Goal: Task Accomplishment & Management: Use online tool/utility

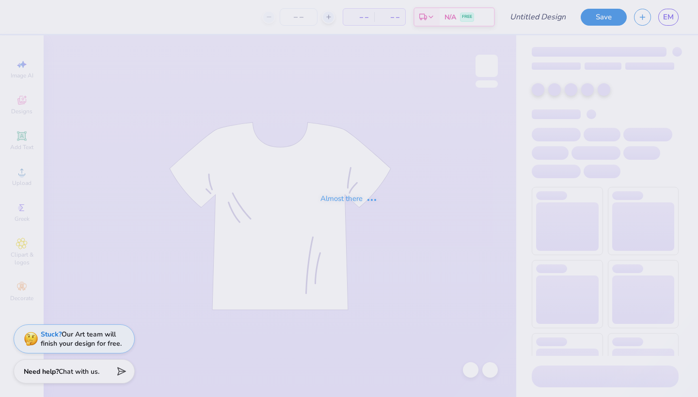
click at [266, 20] on icon at bounding box center [269, 17] width 7 height 7
type input "[PERSON_NAME] : school"
type input "24"
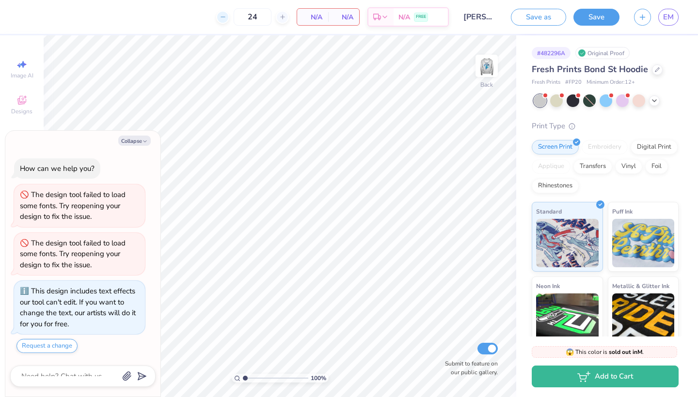
type textarea "x"
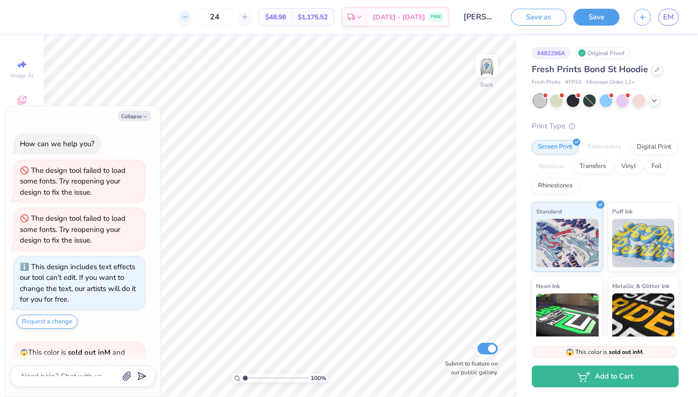
click at [189, 20] on icon at bounding box center [185, 17] width 7 height 7
type input "22"
type input "1.04"
type textarea "x"
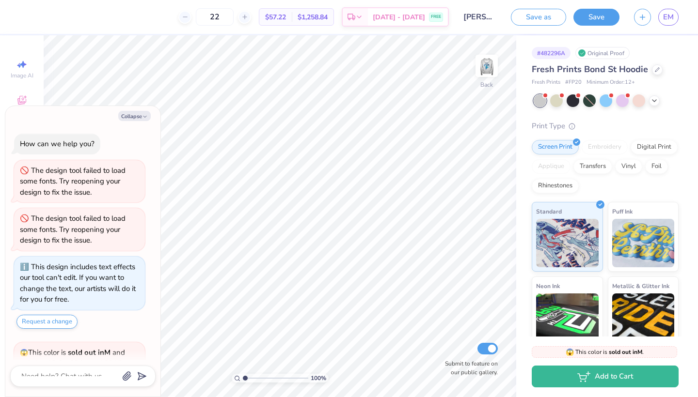
scroll to position [182, 0]
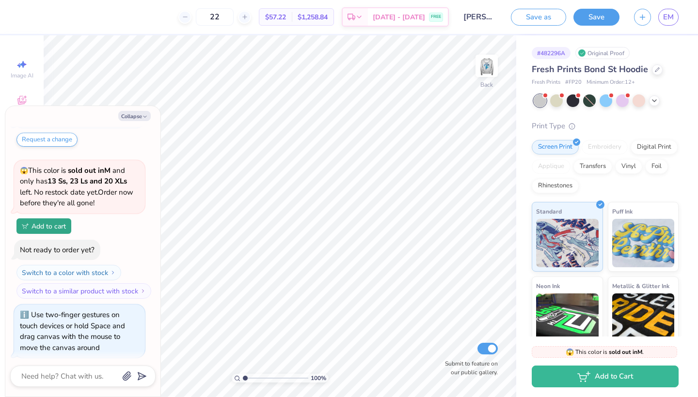
drag, startPoint x: 245, startPoint y: 379, endPoint x: 226, endPoint y: 382, distance: 19.1
type input "1"
click at [226, 382] on div "100 %" at bounding box center [280, 216] width 1380 height 1380
click at [140, 117] on button "Collapse" at bounding box center [134, 116] width 32 height 10
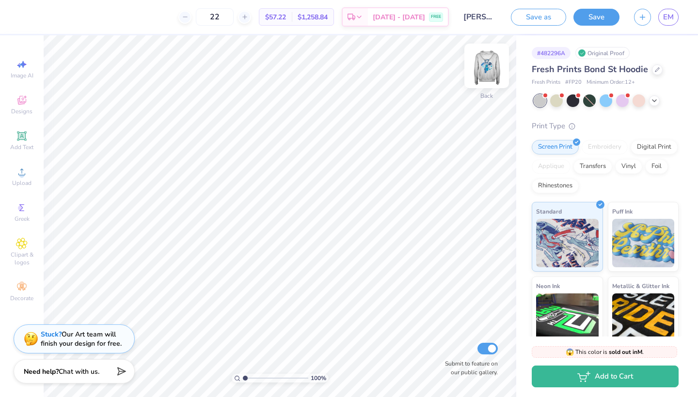
click at [495, 61] on img at bounding box center [486, 66] width 39 height 39
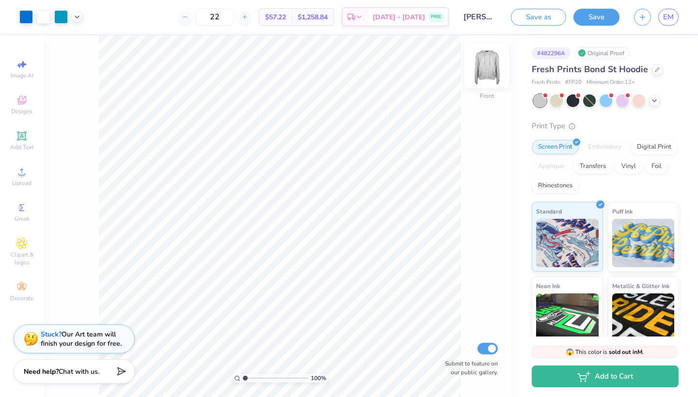
click at [492, 64] on img at bounding box center [486, 66] width 39 height 39
click at [620, 99] on div at bounding box center [622, 100] width 13 height 13
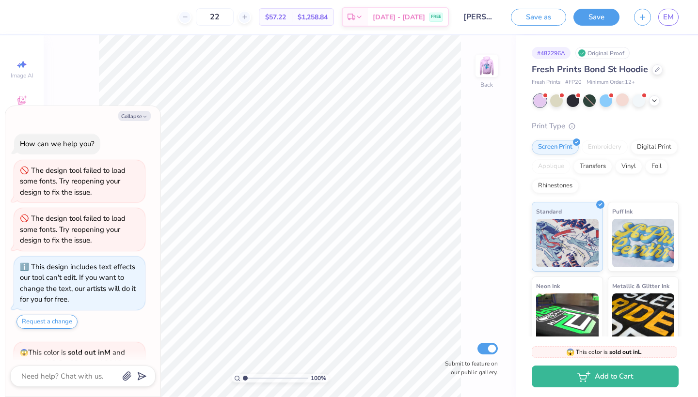
scroll to position [333, 0]
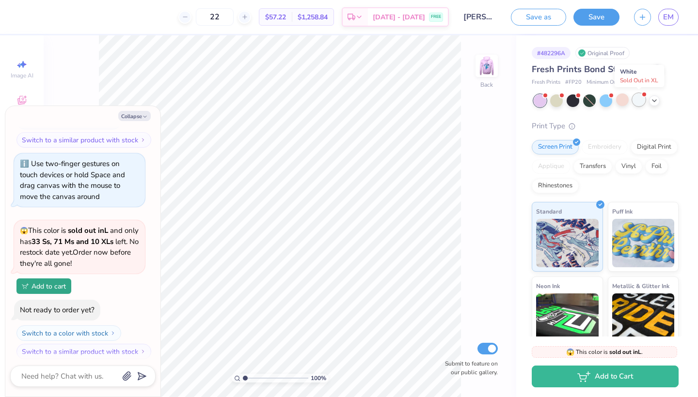
click at [636, 101] on div at bounding box center [638, 100] width 13 height 13
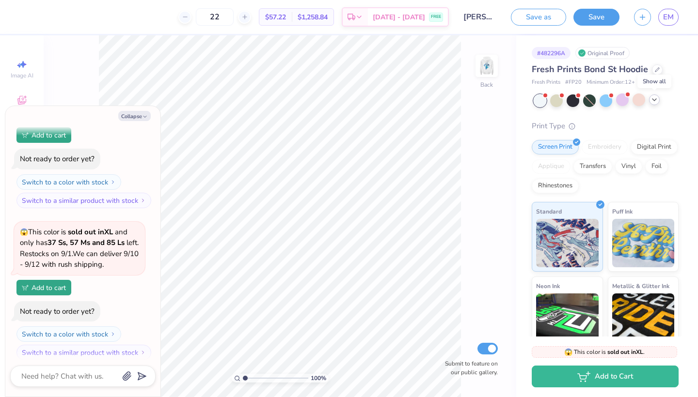
click at [657, 101] on icon at bounding box center [654, 100] width 8 height 8
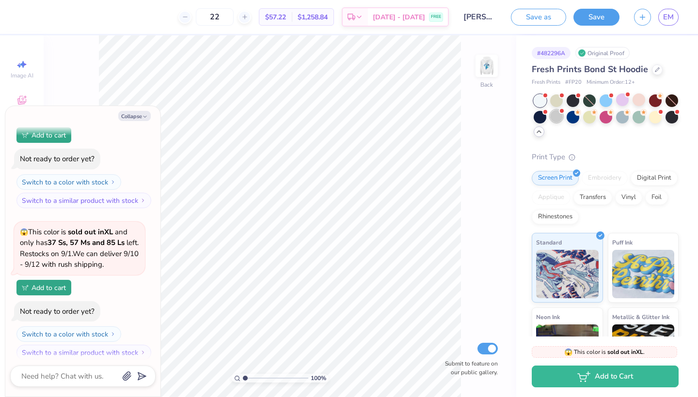
click at [555, 119] on div at bounding box center [556, 116] width 13 height 13
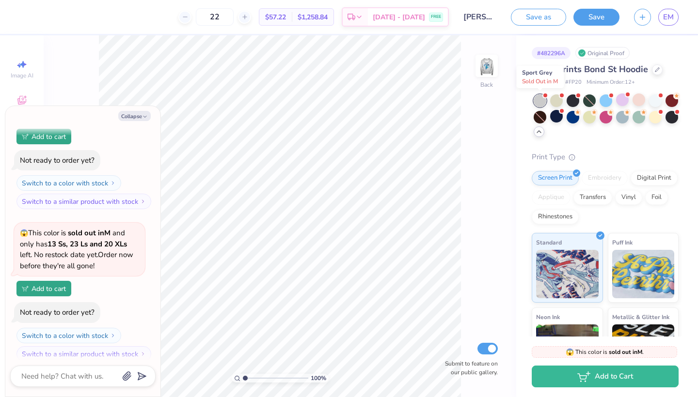
click at [537, 97] on div at bounding box center [540, 101] width 13 height 13
click at [538, 96] on div at bounding box center [540, 101] width 13 height 13
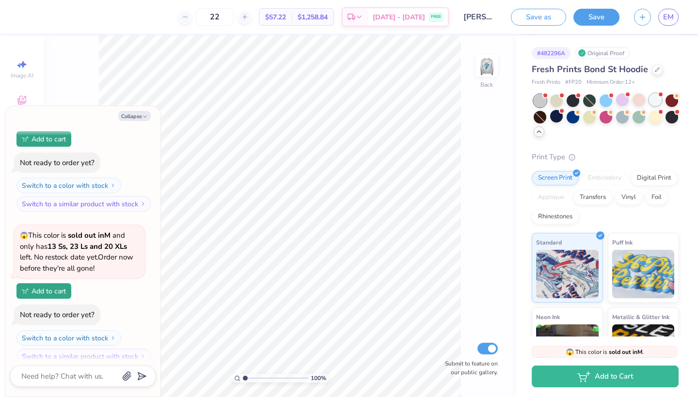
click at [656, 95] on div at bounding box center [655, 100] width 13 height 13
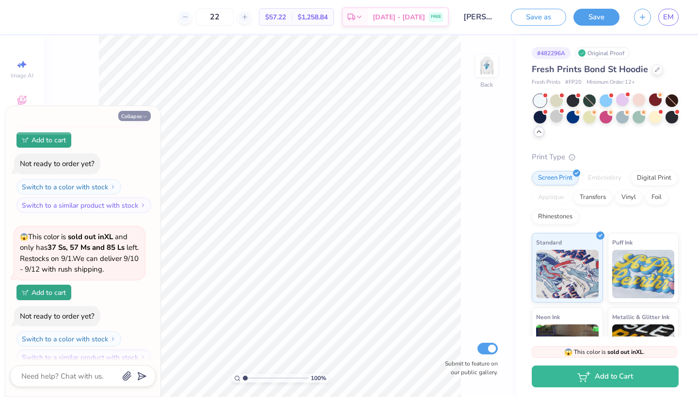
click at [136, 118] on button "Collapse" at bounding box center [134, 116] width 32 height 10
type textarea "x"
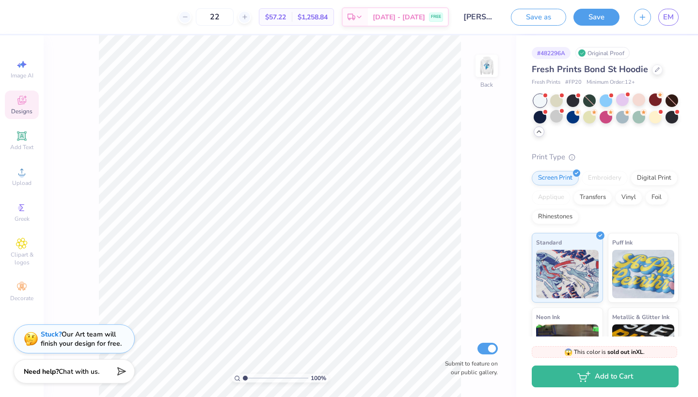
click at [23, 111] on span "Designs" at bounding box center [21, 112] width 21 height 8
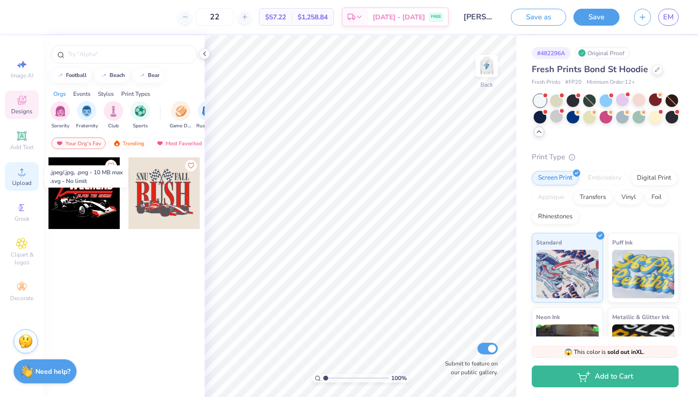
click at [24, 172] on icon at bounding box center [22, 172] width 12 height 12
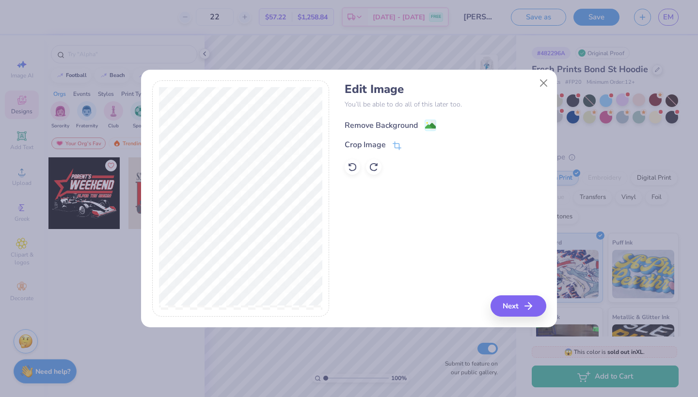
click at [432, 127] on image at bounding box center [430, 126] width 11 height 11
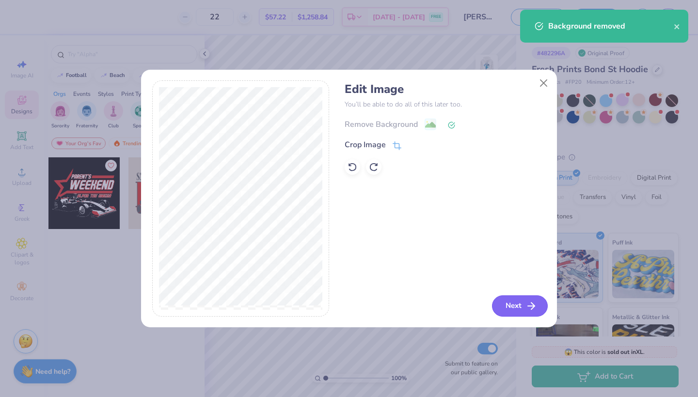
click at [519, 308] on button "Next" at bounding box center [520, 306] width 56 height 21
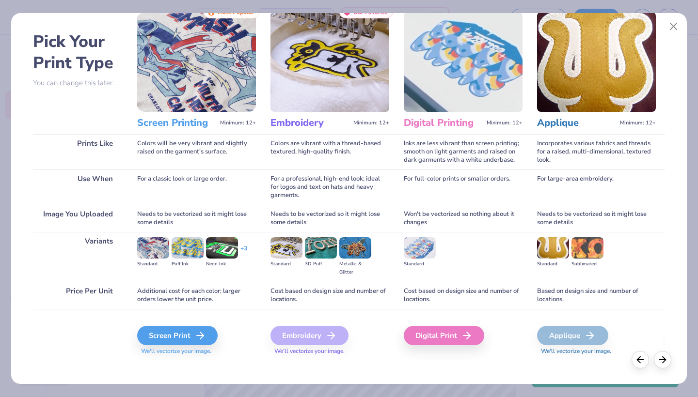
scroll to position [32, 0]
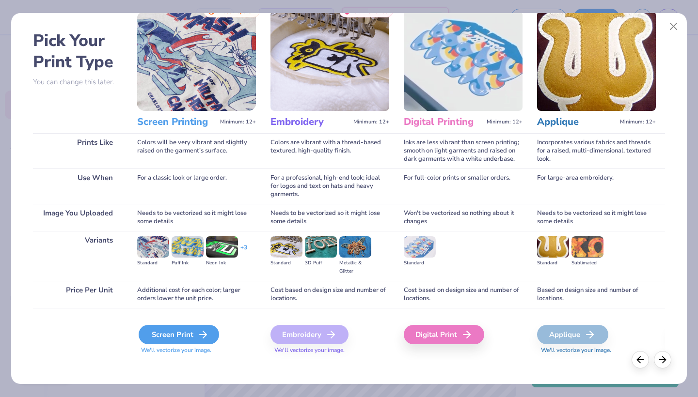
click at [195, 335] on div "Screen Print" at bounding box center [179, 334] width 80 height 19
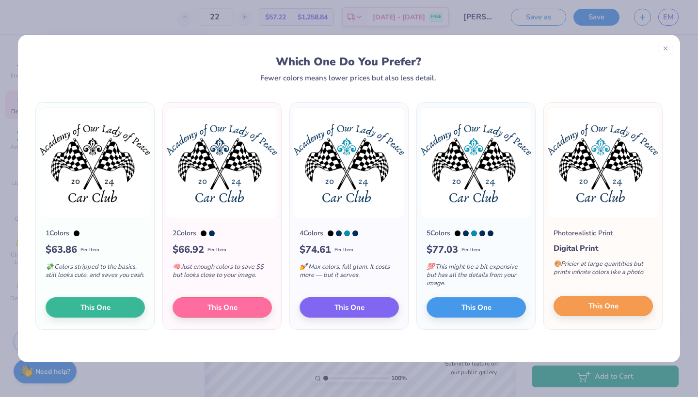
click at [585, 300] on button "This One" at bounding box center [602, 306] width 99 height 20
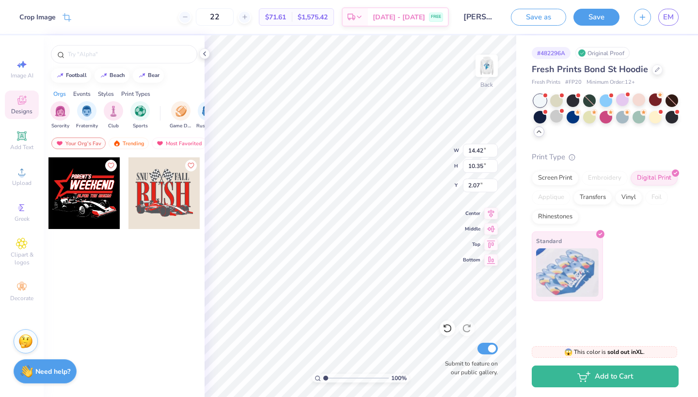
type input "4.35"
type input "3.13"
type input "1.69"
click at [588, 144] on div "Fresh Prints Bond St Hoodie Fresh Prints # FP20 Minimum Order: 12 + Print Type …" at bounding box center [605, 183] width 147 height 240
click at [493, 74] on img at bounding box center [486, 66] width 39 height 39
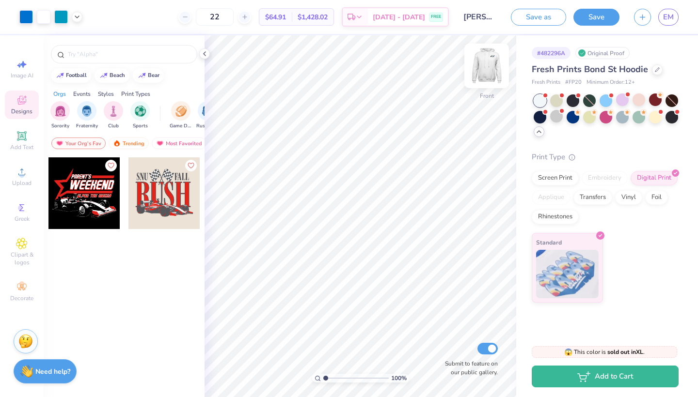
click at [492, 71] on img at bounding box center [486, 66] width 39 height 39
click at [492, 71] on img at bounding box center [486, 65] width 19 height 19
click at [479, 83] on div "Front" at bounding box center [486, 72] width 22 height 34
click at [205, 54] on icon at bounding box center [205, 54] width 8 height 8
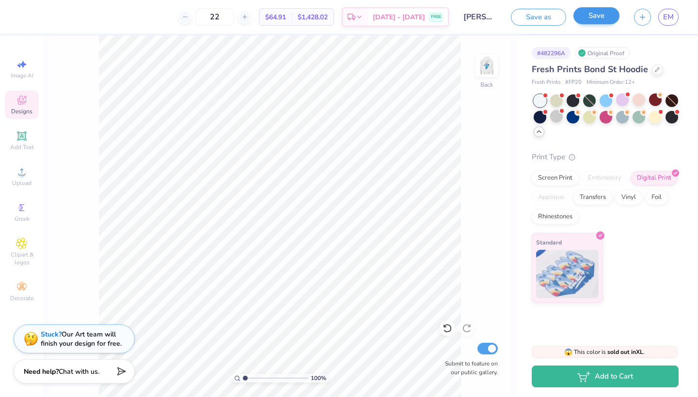
click at [596, 17] on button "Save" at bounding box center [596, 15] width 46 height 17
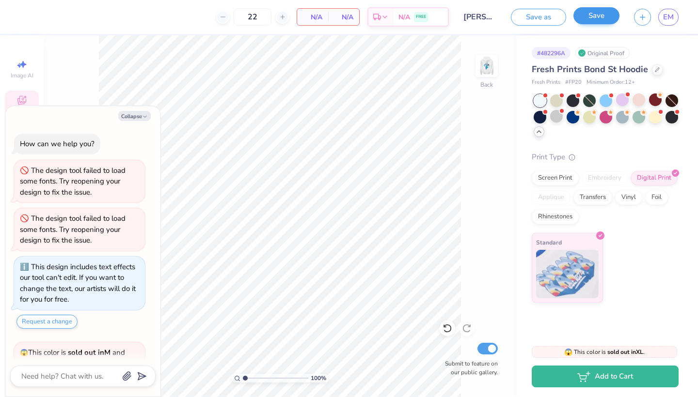
scroll to position [1126, 0]
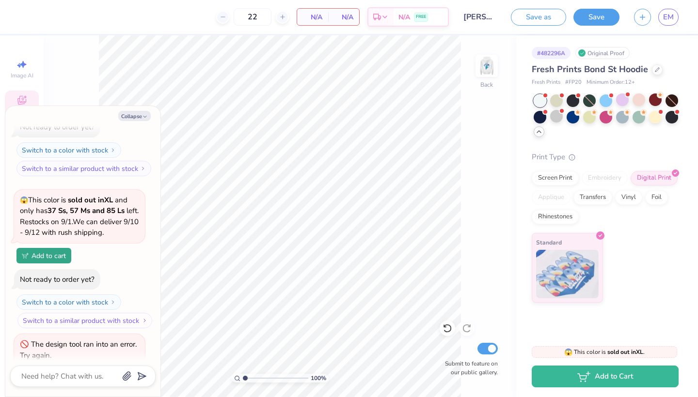
click at [104, 313] on button "Switch to a similar product with stock" at bounding box center [84, 321] width 135 height 16
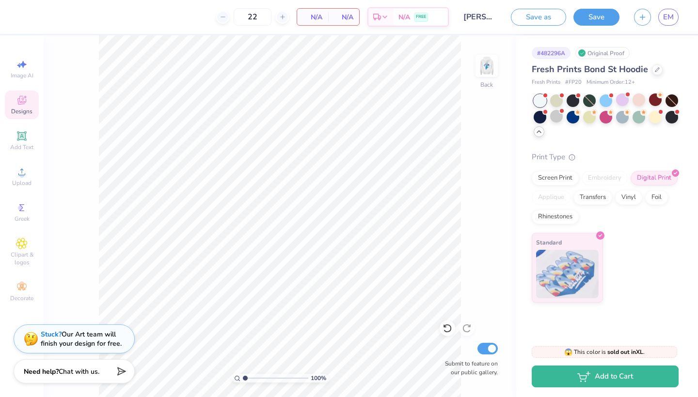
type textarea "x"
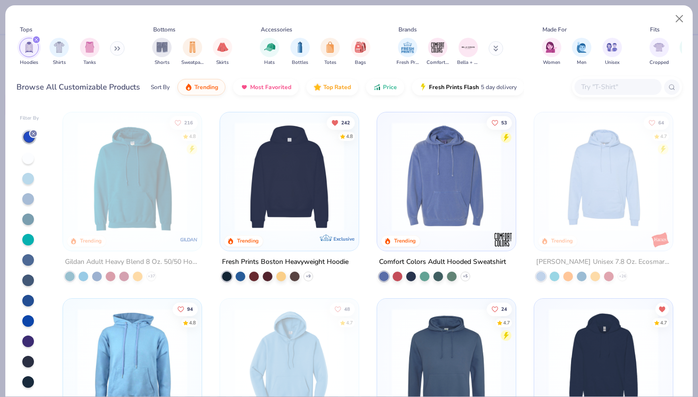
click at [36, 38] on icon "filter for Hoodies" at bounding box center [36, 40] width 4 height 4
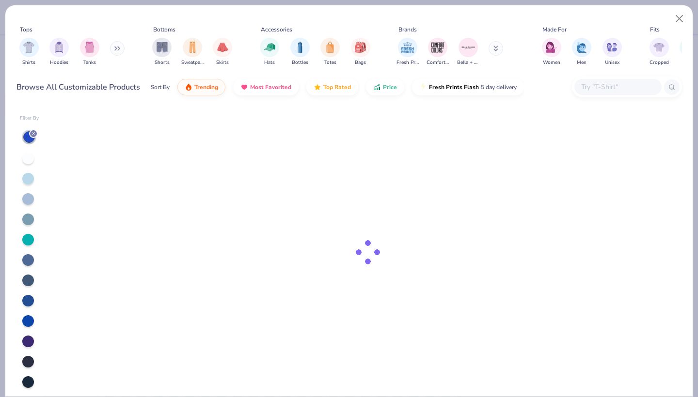
click at [120, 47] on icon at bounding box center [117, 48] width 6 height 5
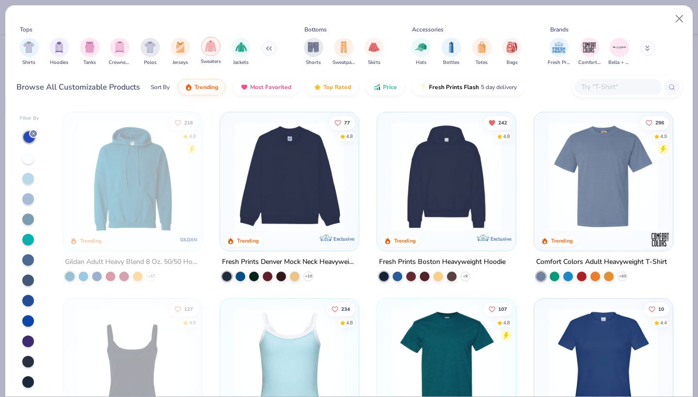
click at [215, 47] on img "filter for Sweaters" at bounding box center [210, 46] width 11 height 11
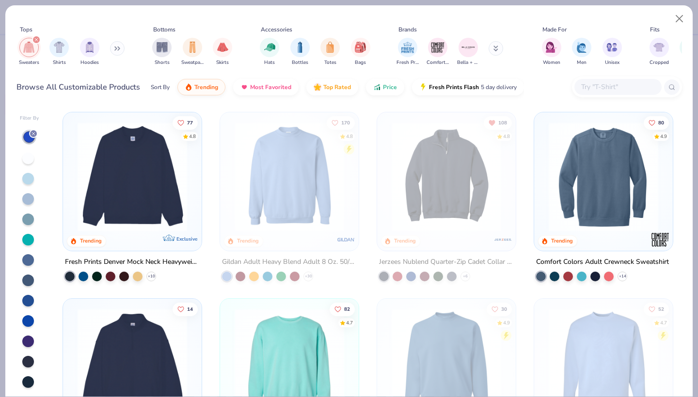
click at [474, 200] on img at bounding box center [446, 177] width 119 height 110
click at [472, 238] on div at bounding box center [446, 179] width 129 height 124
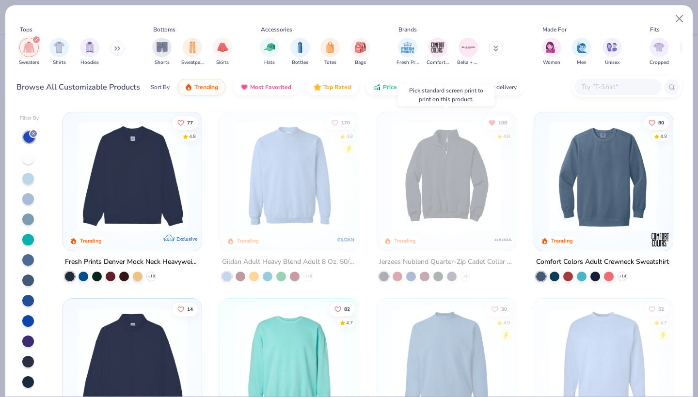
click at [500, 249] on img at bounding box center [502, 239] width 19 height 19
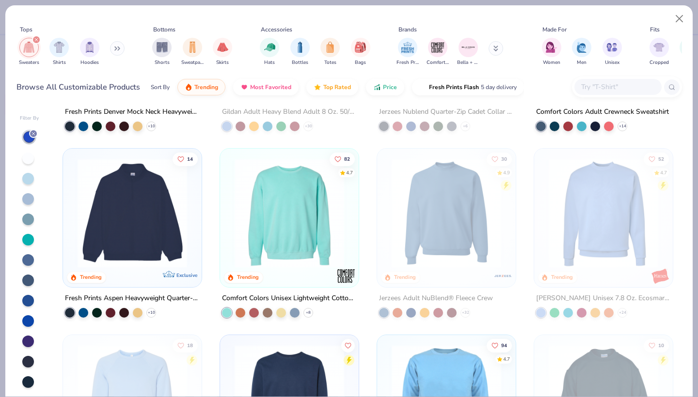
scroll to position [151, 0]
click at [173, 241] on img at bounding box center [132, 213] width 119 height 110
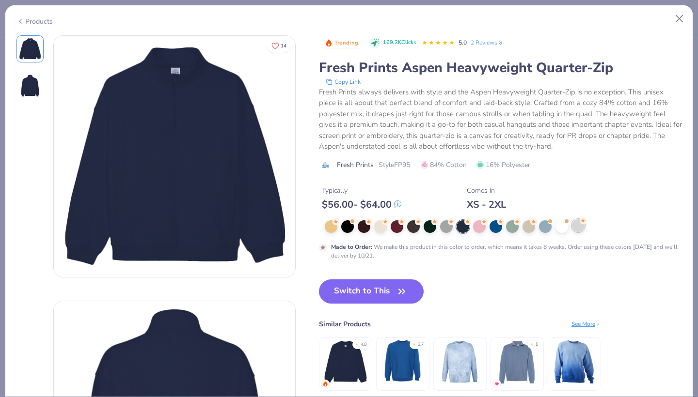
click at [574, 226] on div at bounding box center [578, 226] width 13 height 13
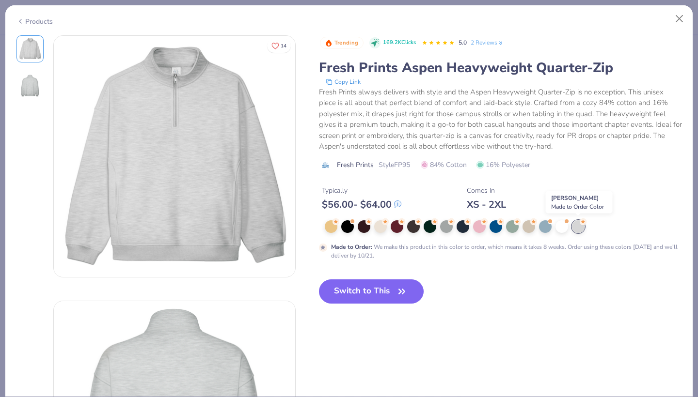
click at [572, 226] on div at bounding box center [578, 227] width 13 height 13
click at [33, 21] on div "Products" at bounding box center [34, 21] width 36 height 10
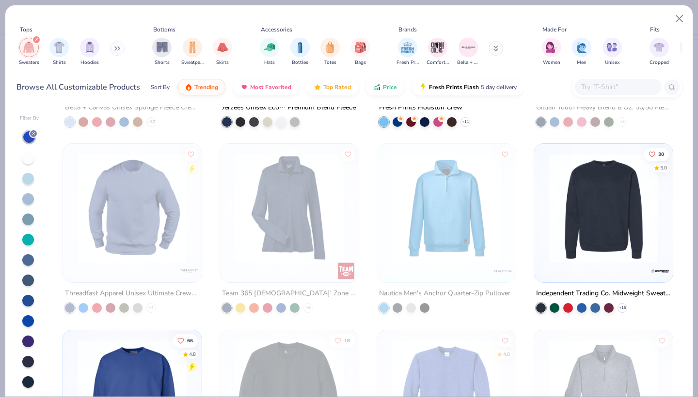
scroll to position [534, 0]
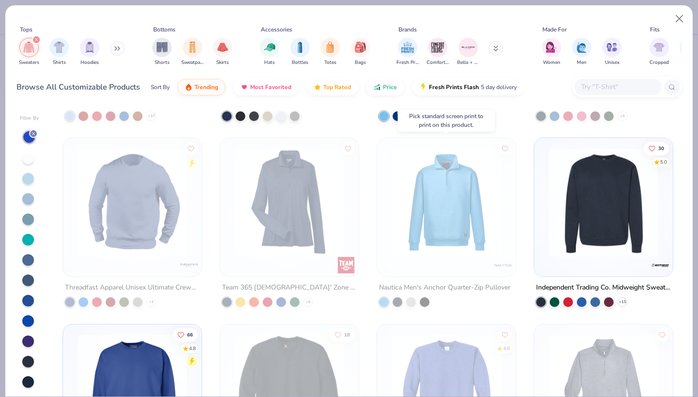
click at [440, 244] on img at bounding box center [446, 203] width 119 height 110
click at [442, 242] on div at bounding box center [446, 203] width 357 height 110
click at [442, 242] on img at bounding box center [446, 203] width 119 height 110
click at [683, 21] on button "Close" at bounding box center [679, 19] width 18 height 18
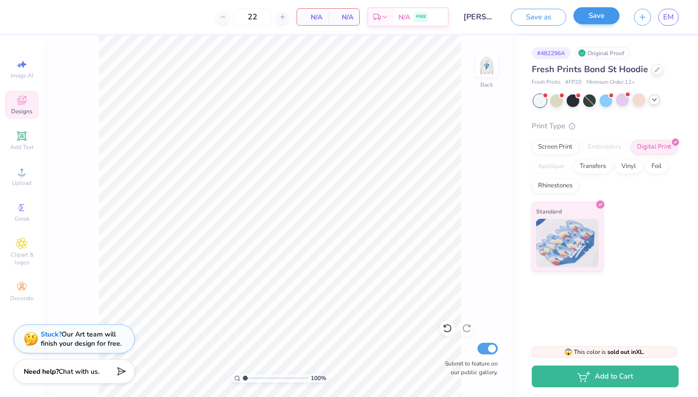
click at [608, 19] on button "Save" at bounding box center [596, 15] width 46 height 17
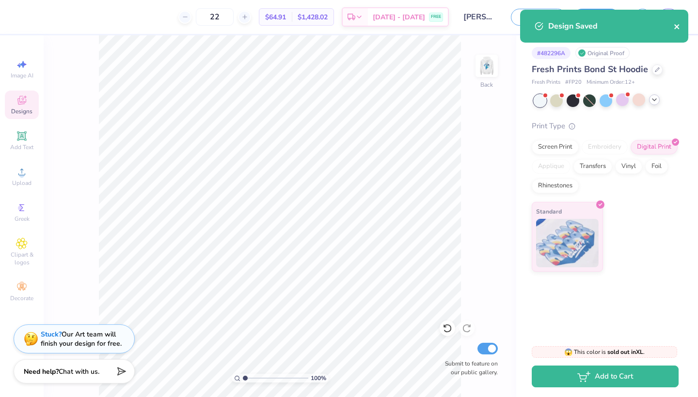
click at [677, 24] on icon "close" at bounding box center [677, 27] width 7 height 8
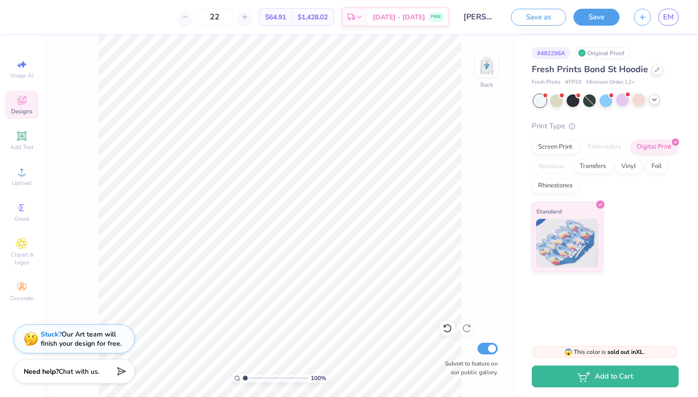
click at [669, 18] on span "EM" at bounding box center [668, 17] width 11 height 11
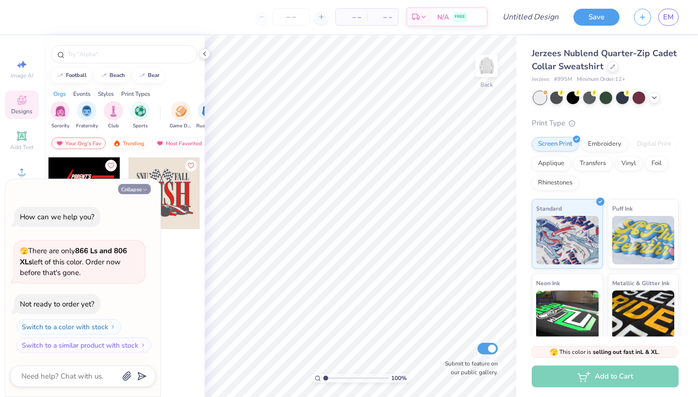
click at [135, 190] on button "Collapse" at bounding box center [134, 189] width 32 height 10
type textarea "x"
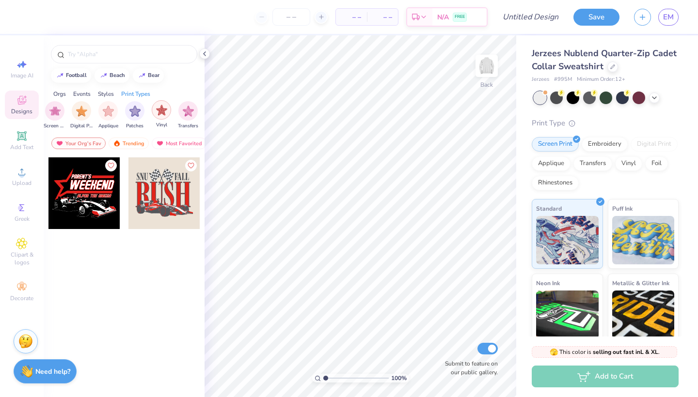
scroll to position [0, 821]
click at [22, 179] on span "Upload" at bounding box center [21, 183] width 19 height 8
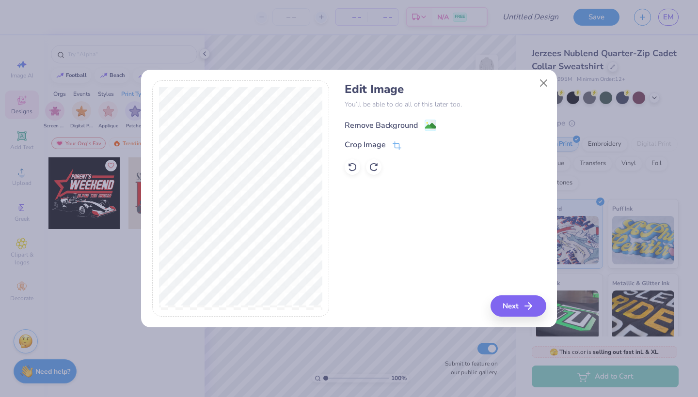
click at [429, 127] on image at bounding box center [430, 126] width 11 height 11
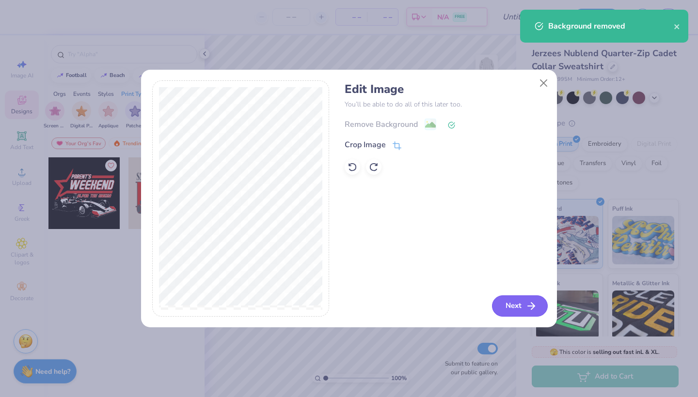
click at [522, 305] on button "Next" at bounding box center [520, 306] width 56 height 21
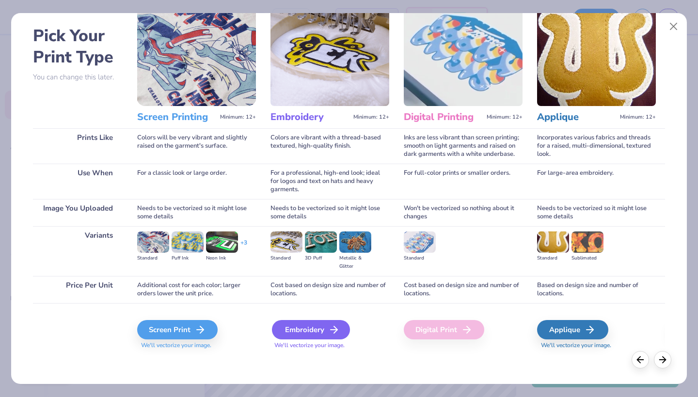
scroll to position [37, 0]
click at [171, 328] on div "Screen Print" at bounding box center [179, 329] width 80 height 19
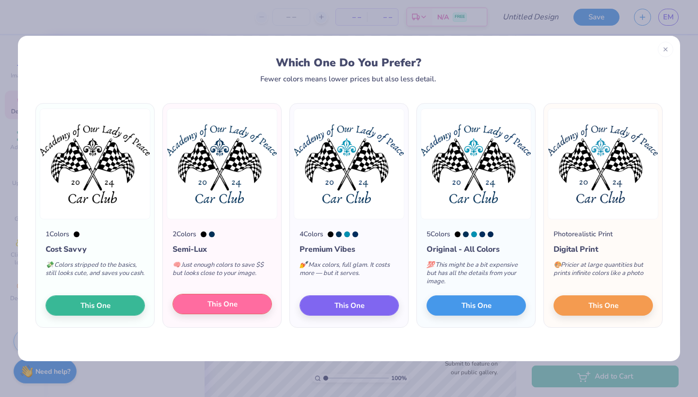
click at [227, 306] on span "This One" at bounding box center [222, 304] width 30 height 11
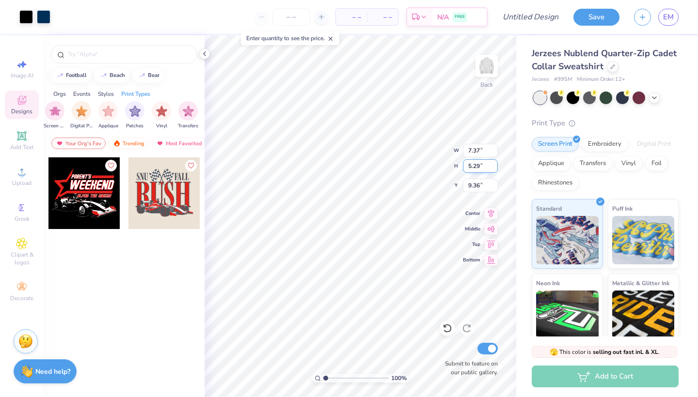
type input "1.65"
click at [47, 15] on div at bounding box center [44, 16] width 14 height 14
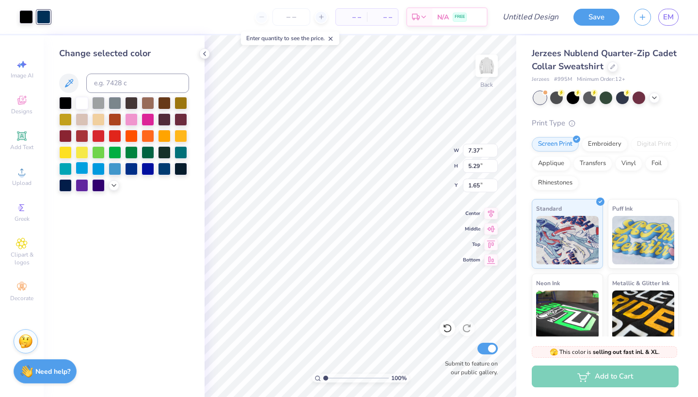
click at [86, 171] on div at bounding box center [82, 168] width 13 height 13
click at [181, 150] on div at bounding box center [180, 151] width 13 height 13
type input "5.52"
type input "3.96"
type input "1.75"
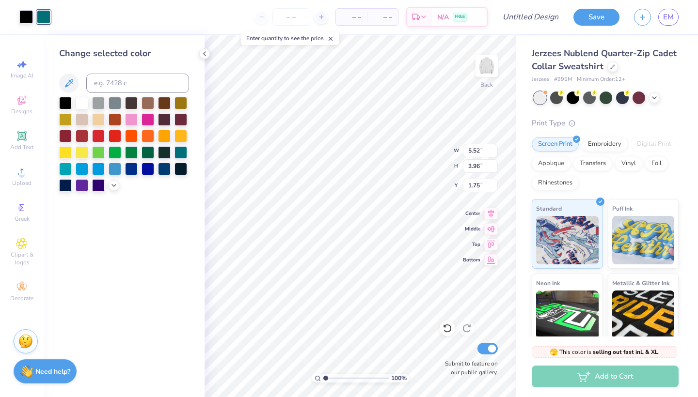
type input "5.71"
type input "4.10"
type input "1.81"
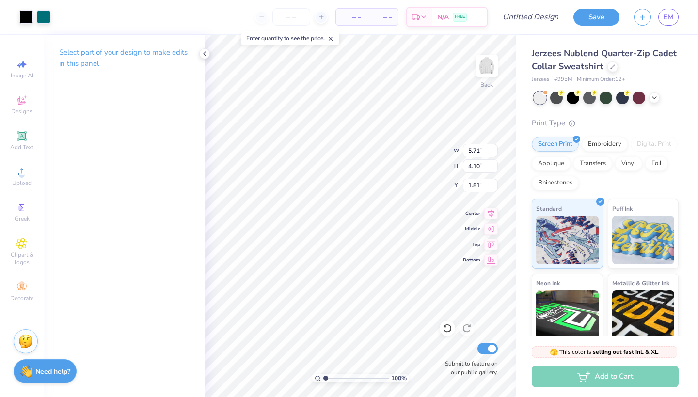
type input "5.35"
type input "3.84"
click at [488, 68] on img at bounding box center [486, 66] width 39 height 39
click at [43, 371] on strong "Need help?" at bounding box center [52, 370] width 35 height 9
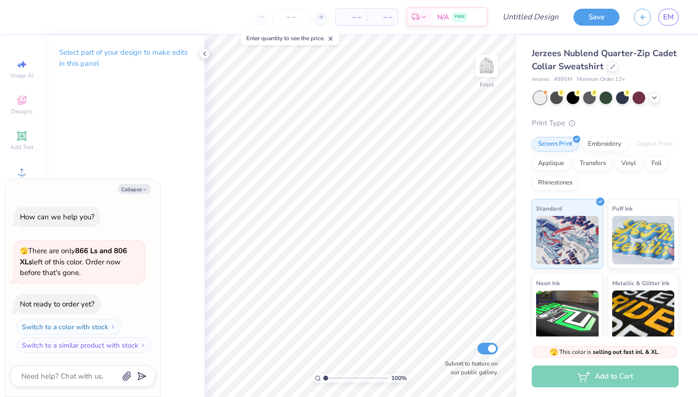
click at [44, 368] on div at bounding box center [82, 376] width 145 height 21
click at [43, 372] on textarea at bounding box center [69, 376] width 98 height 13
type textarea "x"
type textarea "p"
type textarea "x"
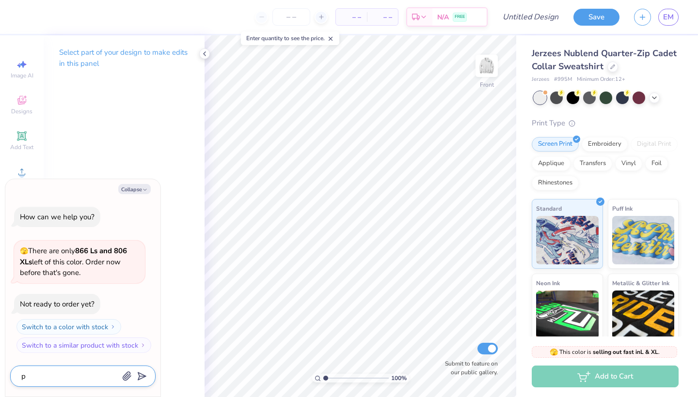
type textarea "pl"
type textarea "x"
type textarea "ple"
type textarea "x"
type textarea "plea"
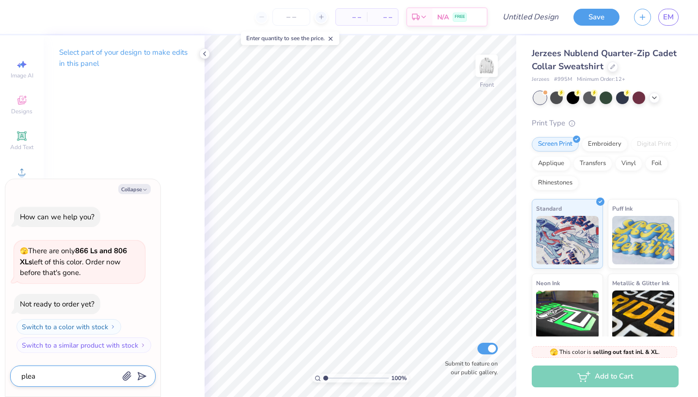
type textarea "x"
type textarea "pleas"
type textarea "x"
type textarea "please"
type textarea "x"
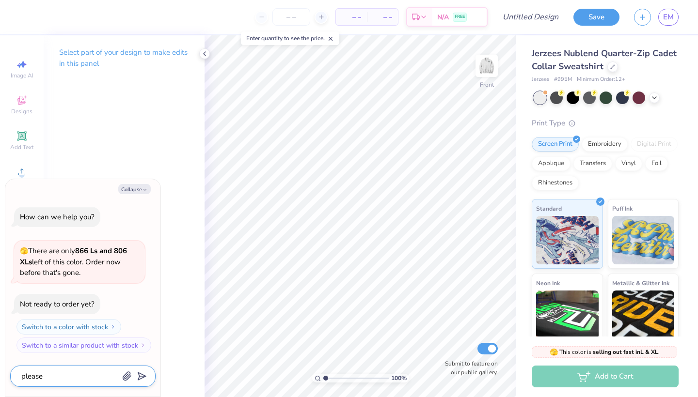
type textarea "please"
type textarea "x"
type textarea "please m"
type textarea "x"
type textarea "please mo"
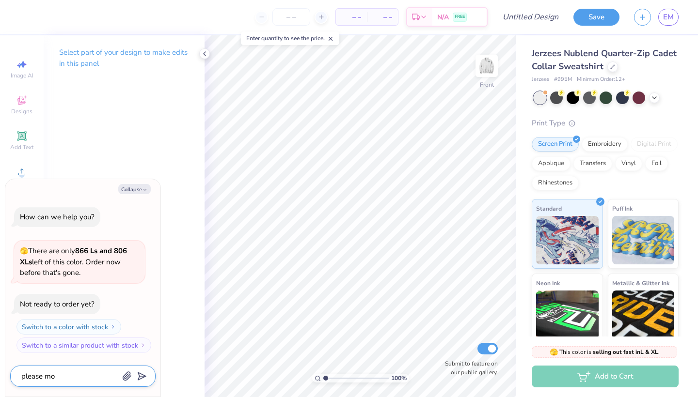
type textarea "x"
type textarea "please mov"
type textarea "x"
type textarea "please move"
type textarea "x"
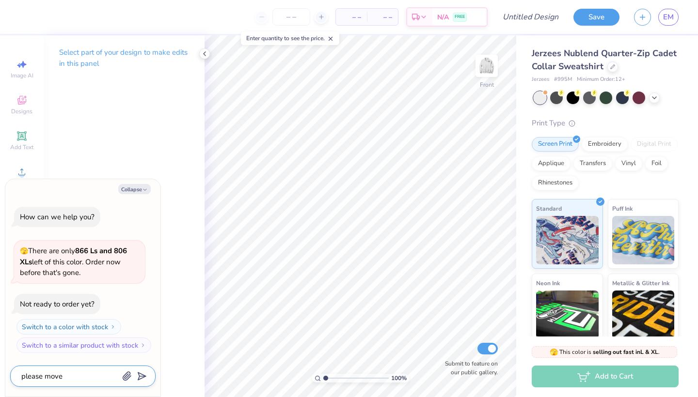
type textarea "please move"
type textarea "x"
type textarea "please move o"
type textarea "x"
type textarea "please move on"
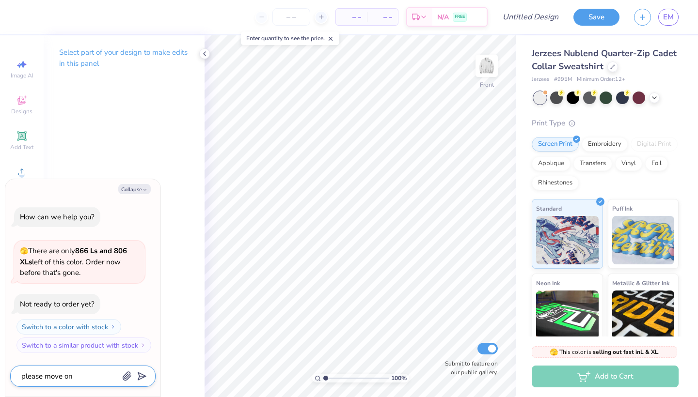
type textarea "x"
type textarea "please move one"
type textarea "x"
type textarea "please move one"
type textarea "x"
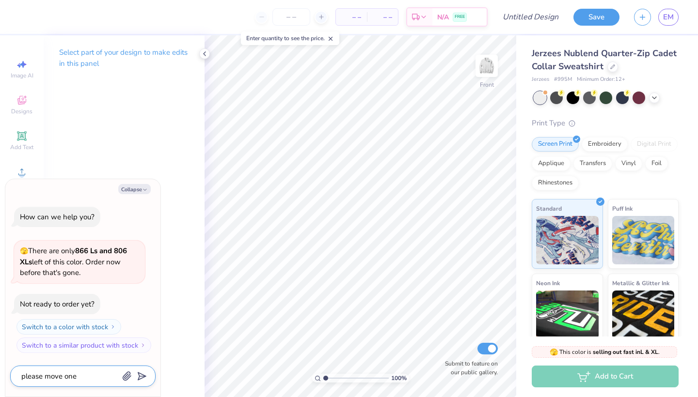
type textarea "please move one o"
type textarea "x"
type textarea "please move one of"
type textarea "x"
type textarea "please move one of"
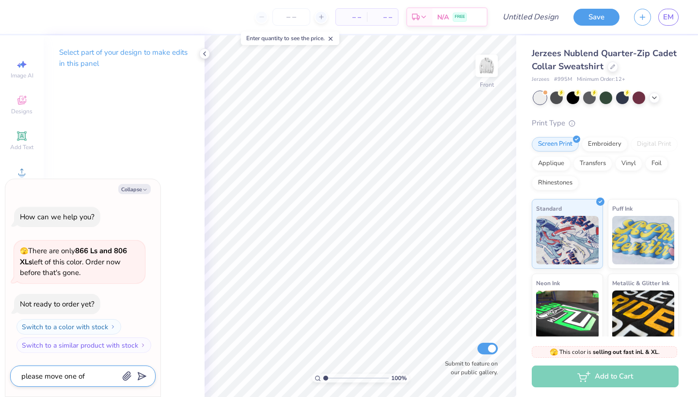
type textarea "x"
type textarea "please move one of m"
type textarea "x"
type textarea "please move one of my"
type textarea "x"
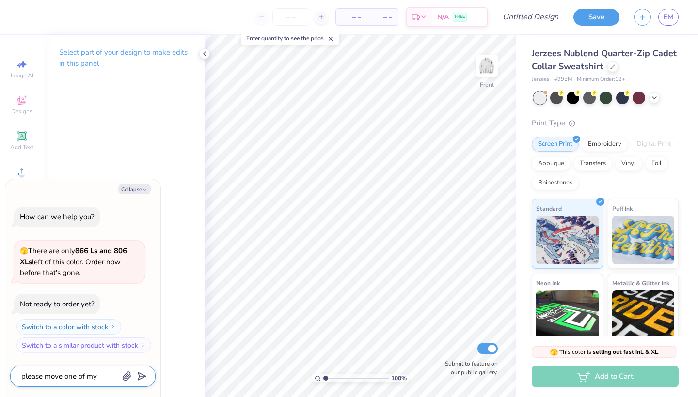
type textarea "please move one of my"
type textarea "x"
type textarea "please move one of my p"
type textarea "x"
type textarea "please move one of my pr"
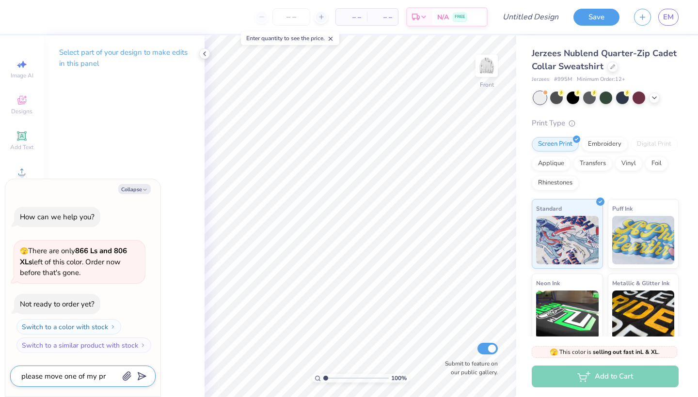
type textarea "x"
type textarea "please move one of my pre"
type textarea "x"
type textarea "please move one of my prev"
type textarea "x"
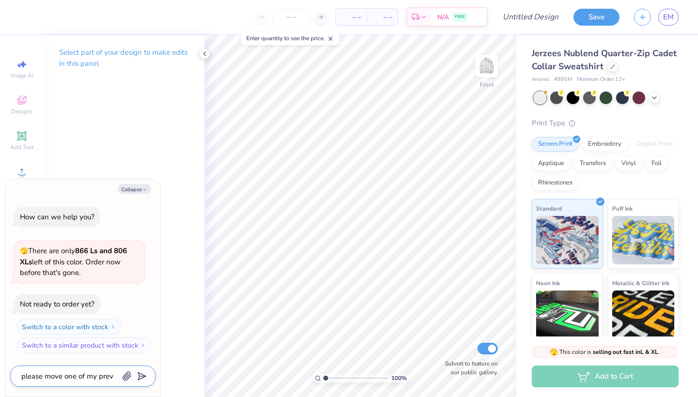
type textarea "please move one of my previ"
type textarea "x"
type textarea "please move one of my previo"
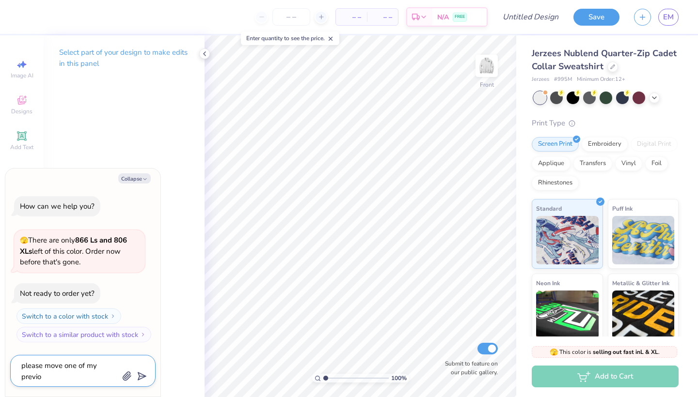
type textarea "x"
type textarea "please move one of my previou"
type textarea "x"
type textarea "please move one of my previous"
type textarea "x"
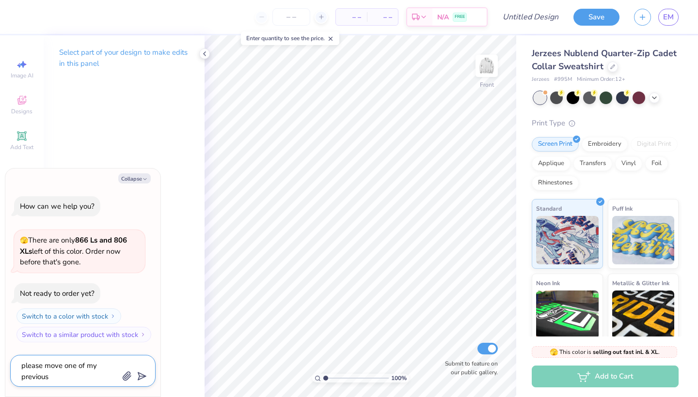
type textarea "please move one of my previous"
type textarea "x"
type textarea "please move one of my previous d"
type textarea "x"
type textarea "please move one of my previous de"
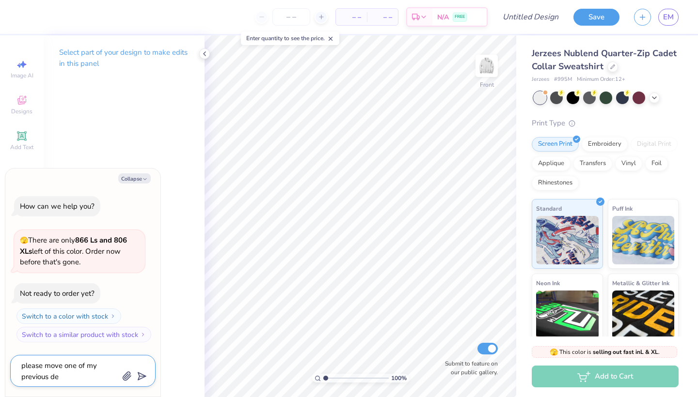
type textarea "x"
type textarea "please move one of my previous des"
type textarea "x"
type textarea "please move one of my previous desi"
type textarea "x"
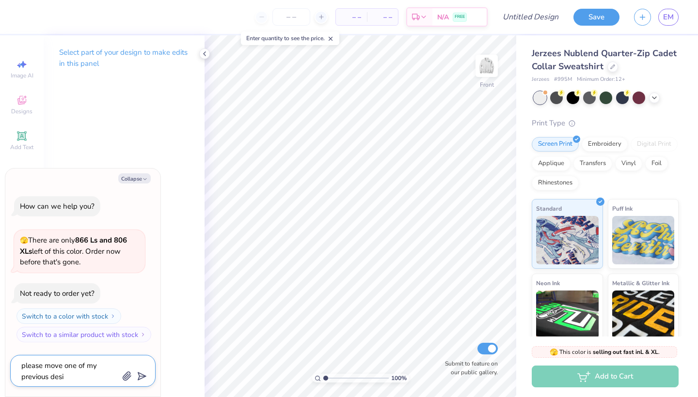
type textarea "please move one of my previous desig"
type textarea "x"
type textarea "please move one of my previous design"
type textarea "x"
type textarea "please move one of my previous designs"
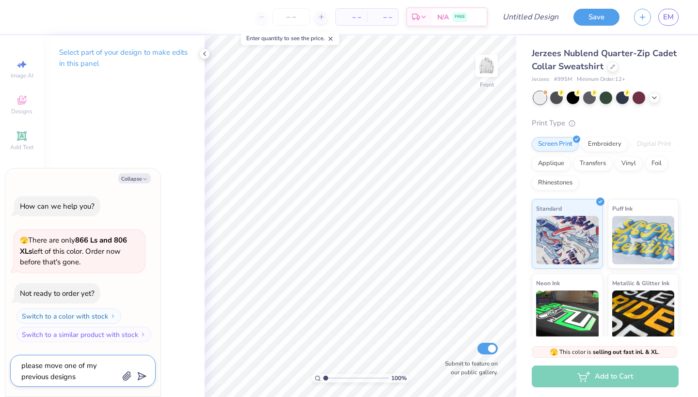
type textarea "x"
type textarea "please move one of my previous designs"
type textarea "x"
type textarea "please move one of my previous designs t"
type textarea "x"
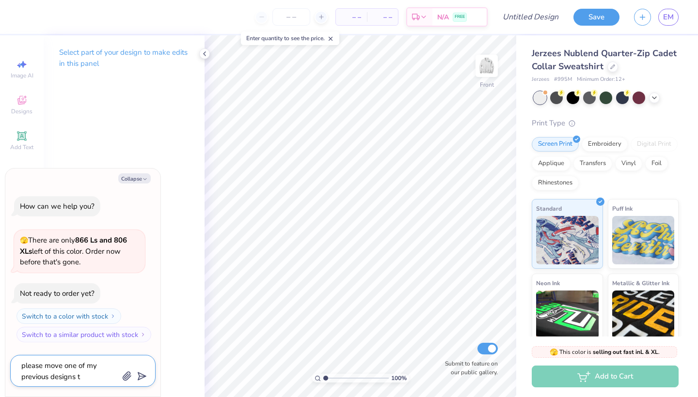
type textarea "please move one of my previous designs to"
type textarea "x"
type textarea "please move one of my previous designs to"
type textarea "x"
type textarea "please move one of my previous designs to t"
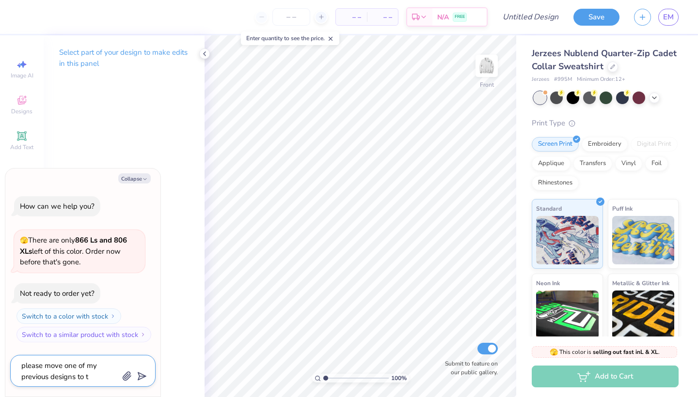
type textarea "x"
type textarea "please move one of my previous designs to th"
type textarea "x"
type textarea "please move one of my previous designs to thi"
type textarea "x"
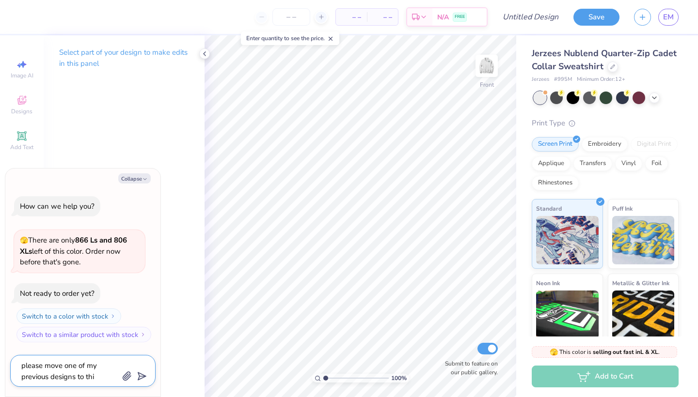
type textarea "please move one of my previous designs to this"
type textarea "x"
type textarea "please move one of my previous designs to this"
type textarea "x"
type textarea "please move one of my previous designs to this j"
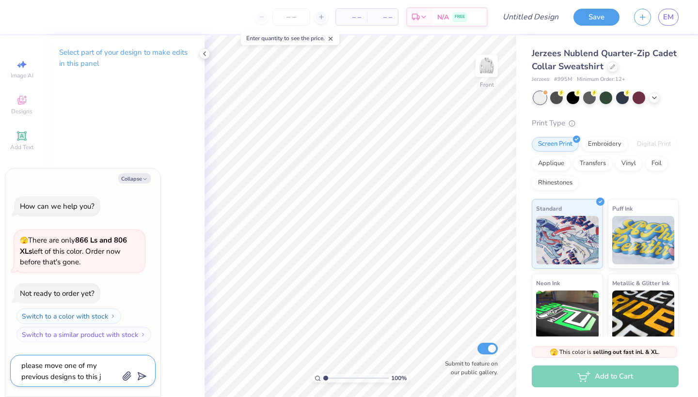
type textarea "x"
type textarea "please move one of my previous designs to this ja"
type textarea "x"
type textarea "please move one of my previous designs to this j"
type textarea "x"
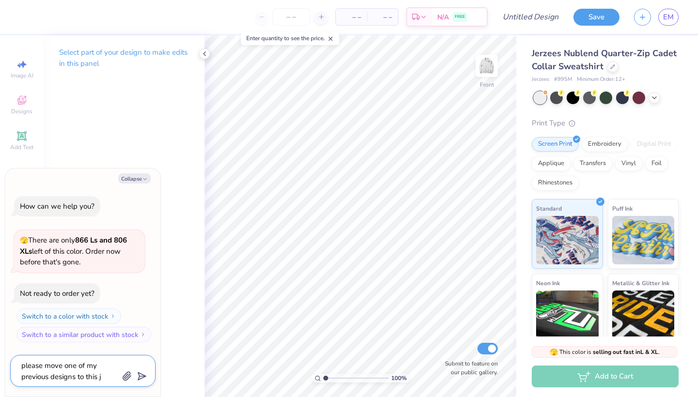
type textarea "please move one of my previous designs to this ja"
type textarea "x"
type textarea "please move one of my previous designs to this jac"
type textarea "x"
type textarea "please move one of my previous designs to this jack"
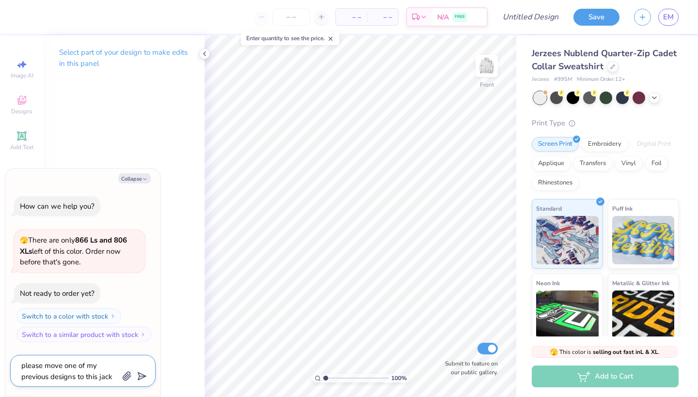
type textarea "x"
type textarea "please move one of my previous designs to this jacke"
type textarea "x"
type textarea "please move one of my previous designs to this jacket"
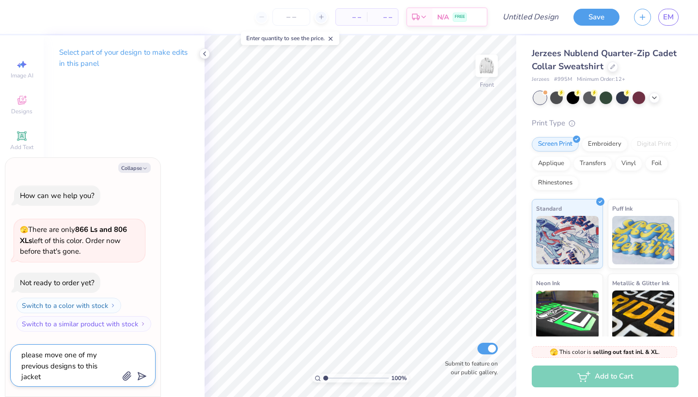
type textarea "x"
type textarea "please move one of my previous designs to this jacket"
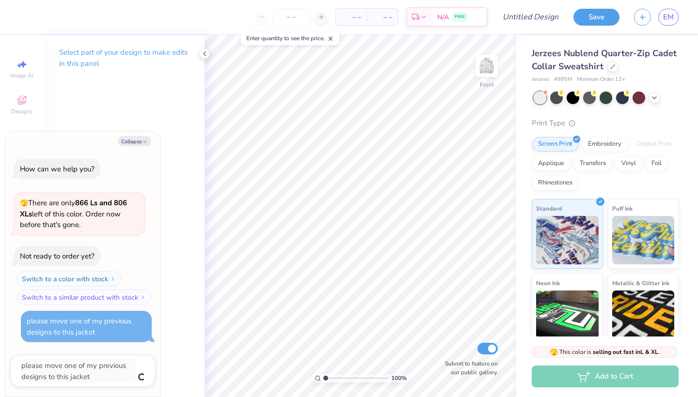
type textarea "x"
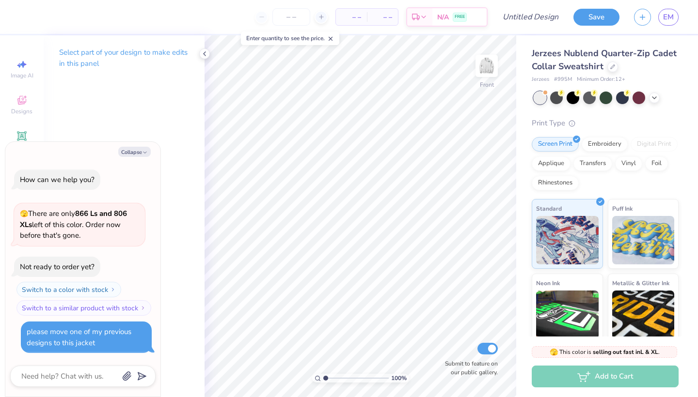
click at [114, 84] on div "Select part of your design to make edits in this panel" at bounding box center [124, 61] width 161 height 53
click at [140, 151] on button "Collapse" at bounding box center [134, 152] width 32 height 10
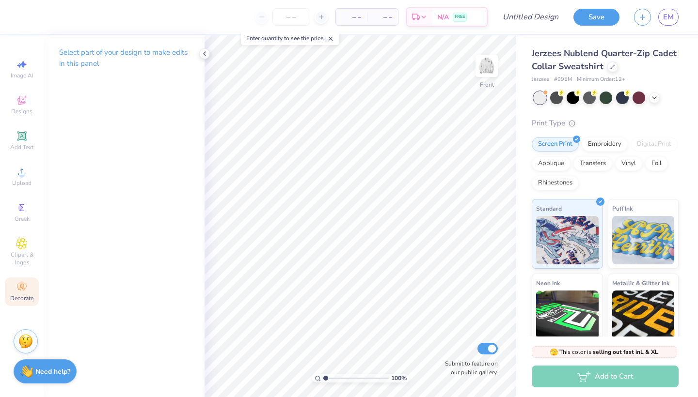
click at [23, 288] on icon at bounding box center [22, 288] width 12 height 12
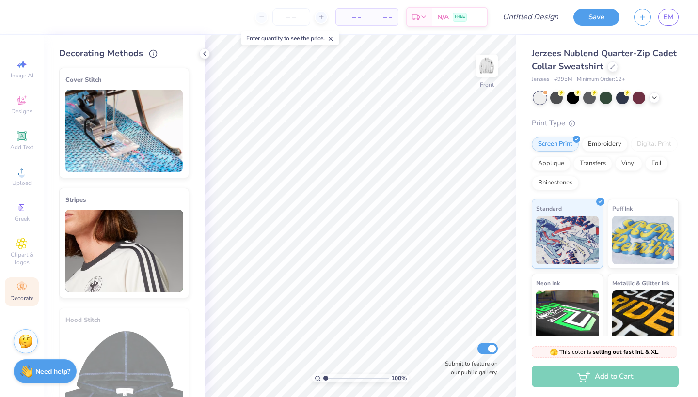
scroll to position [0, 0]
click at [147, 140] on img at bounding box center [123, 131] width 117 height 82
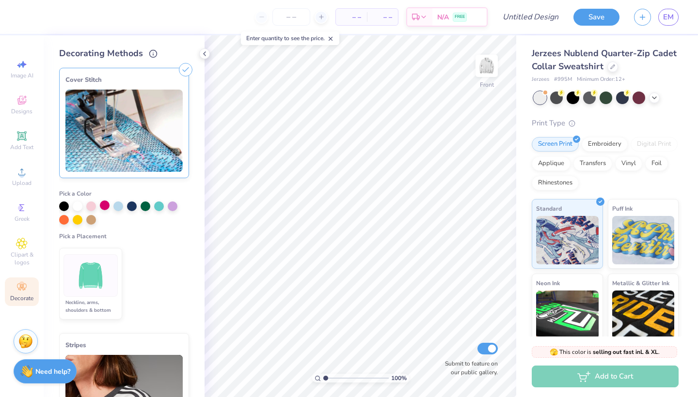
click at [100, 207] on div at bounding box center [105, 206] width 10 height 10
click at [105, 282] on img at bounding box center [91, 276] width 36 height 36
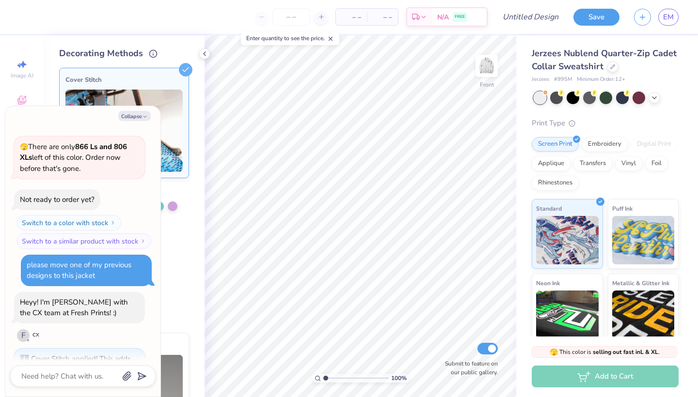
scroll to position [88, 0]
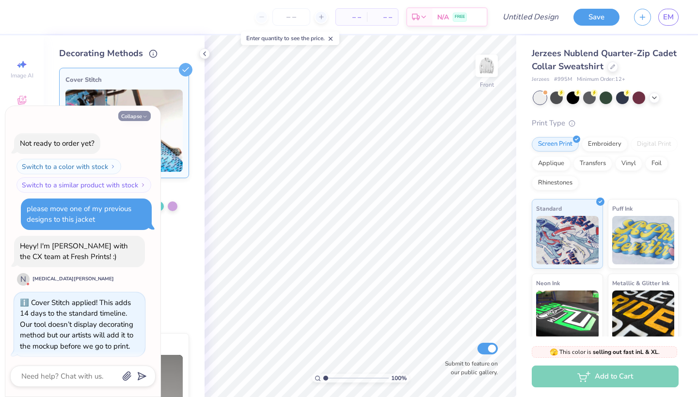
click at [135, 115] on button "Collapse" at bounding box center [134, 116] width 32 height 10
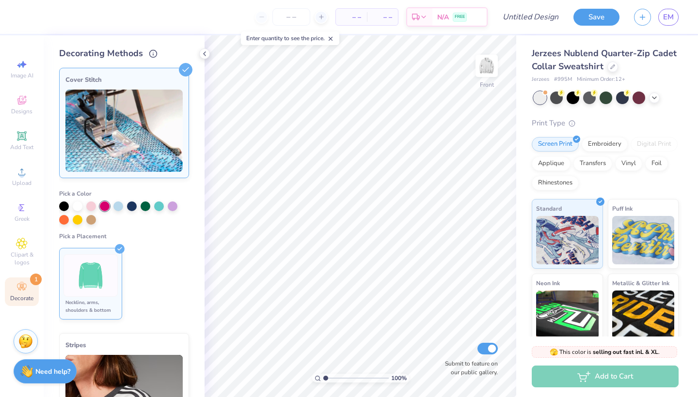
click at [181, 56] on div "Decorating Methods" at bounding box center [124, 53] width 130 height 13
click at [183, 69] on icon at bounding box center [186, 70] width 14 height 14
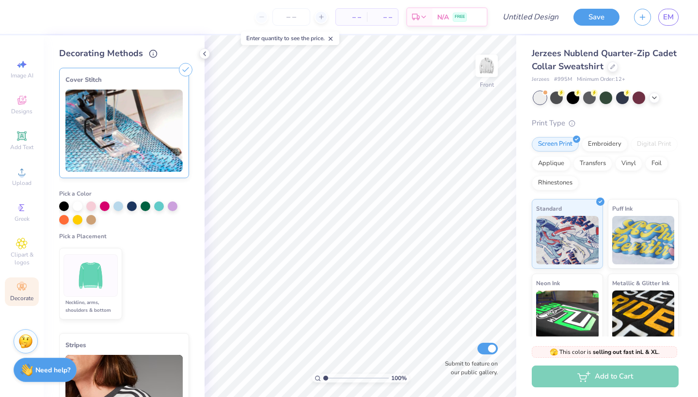
click at [47, 369] on strong "Need help?" at bounding box center [52, 370] width 35 height 9
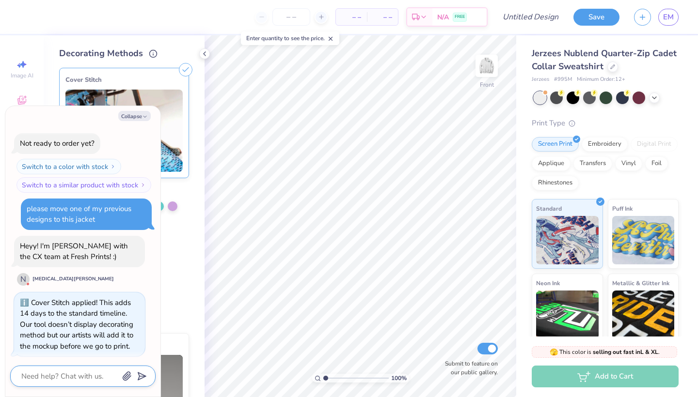
click at [73, 372] on textarea at bounding box center [69, 376] width 98 height 13
click at [80, 247] on div "Heyy! I'm Nikita with the CX team at Fresh Prints! :)" at bounding box center [74, 251] width 108 height 21
click at [142, 116] on button "Collapse" at bounding box center [134, 116] width 32 height 10
type textarea "x"
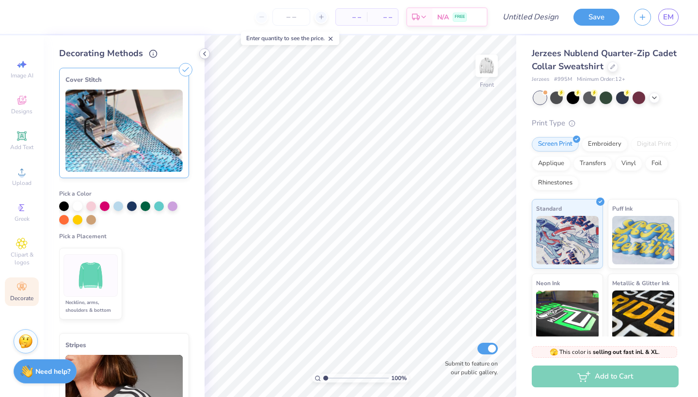
click at [209, 54] on div at bounding box center [204, 53] width 11 height 11
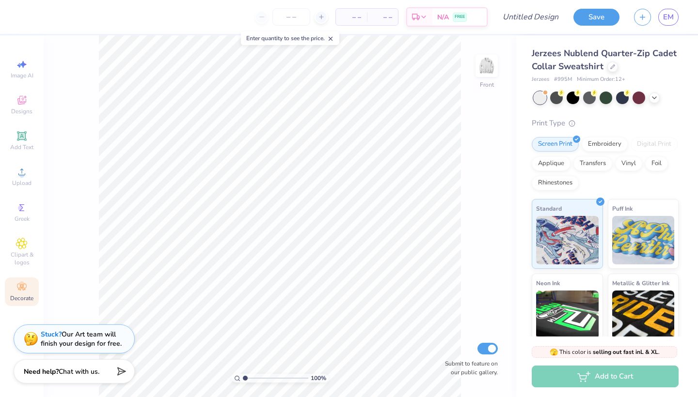
click at [490, 348] on input "Submit to feature on our public gallery." at bounding box center [487, 349] width 20 height 12
click at [483, 348] on input "Submit to feature on our public gallery." at bounding box center [487, 349] width 20 height 12
checkbox input "true"
click at [20, 111] on span "Designs" at bounding box center [21, 112] width 21 height 8
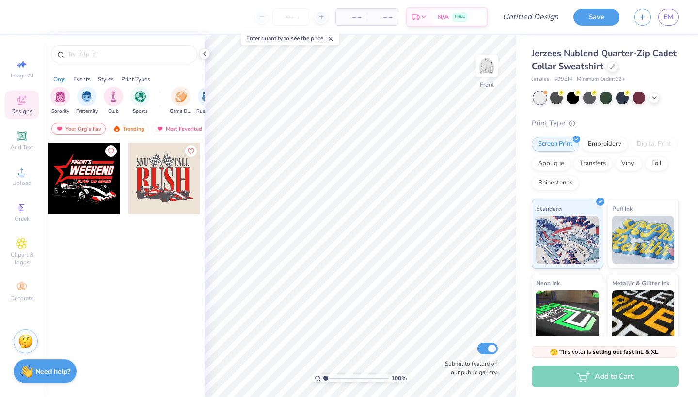
click at [93, 176] on div at bounding box center [84, 179] width 72 height 72
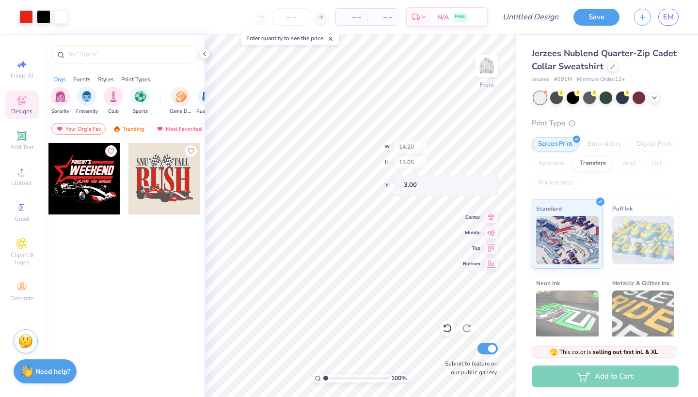
type input "9.86"
type input "2.17"
type input "5.58"
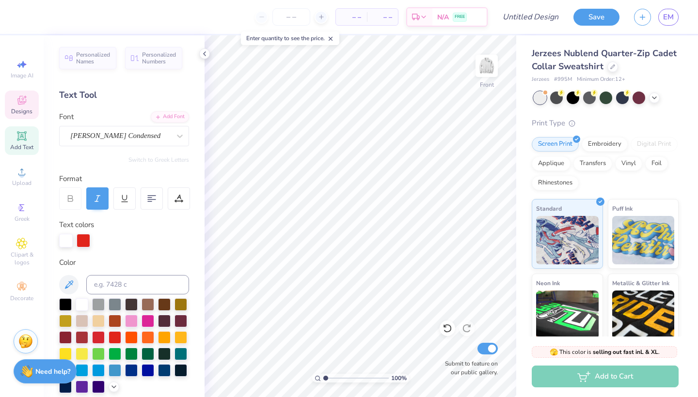
click at [26, 99] on icon at bounding box center [22, 101] width 12 height 12
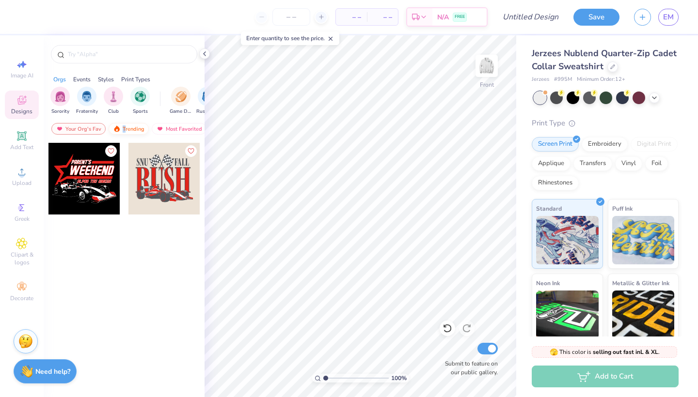
click at [124, 131] on div "Trending" at bounding box center [129, 129] width 40 height 12
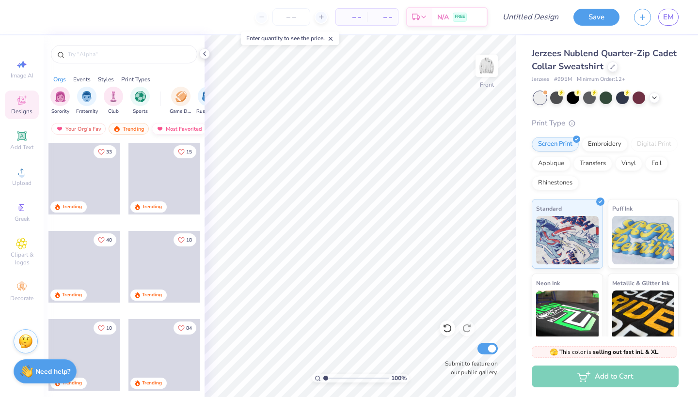
click at [170, 128] on div "Most Favorited" at bounding box center [179, 129] width 55 height 12
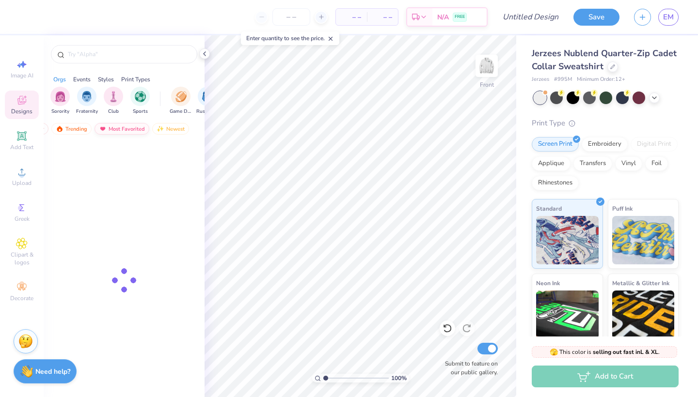
scroll to position [0, 57]
click at [134, 80] on div "Print Types" at bounding box center [135, 79] width 29 height 9
click at [99, 81] on div "Styles" at bounding box center [106, 79] width 16 height 9
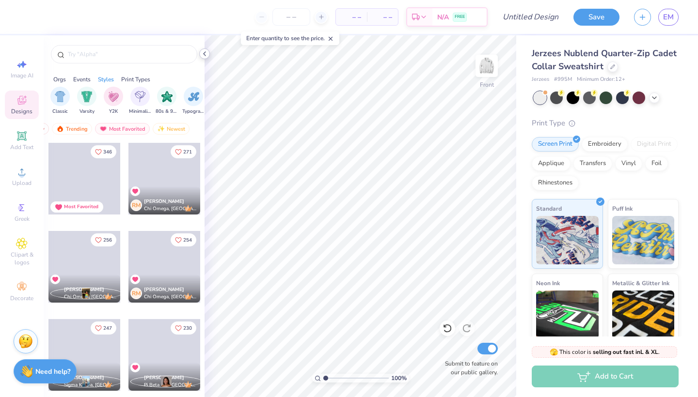
click at [201, 57] on icon at bounding box center [205, 54] width 8 height 8
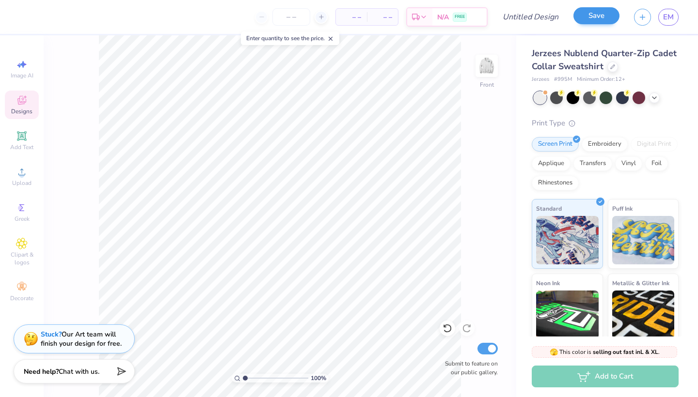
click at [589, 16] on button "Save" at bounding box center [596, 15] width 46 height 17
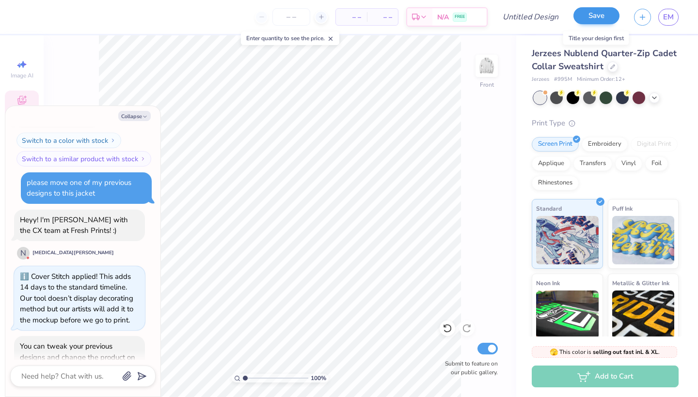
scroll to position [181, 0]
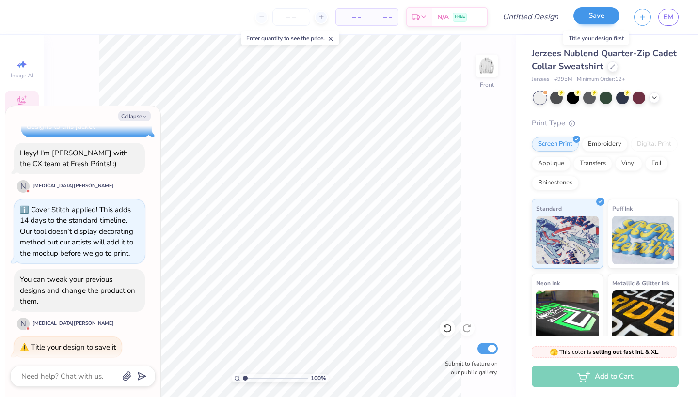
click at [596, 17] on button "Save" at bounding box center [596, 15] width 46 height 17
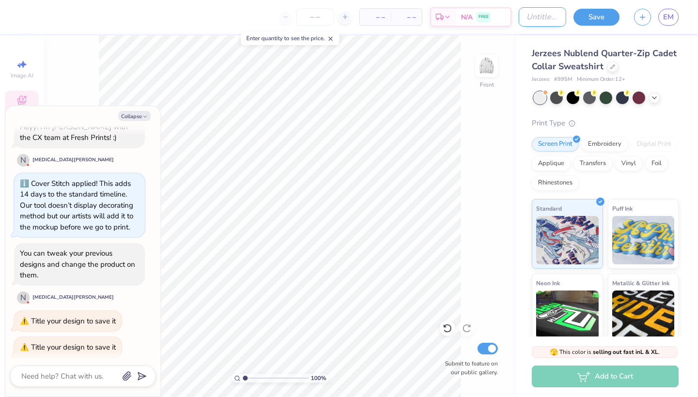
type textarea "x"
click at [529, 20] on input "Design Title" at bounding box center [542, 16] width 47 height 19
type input "c"
type textarea "x"
type input "ca"
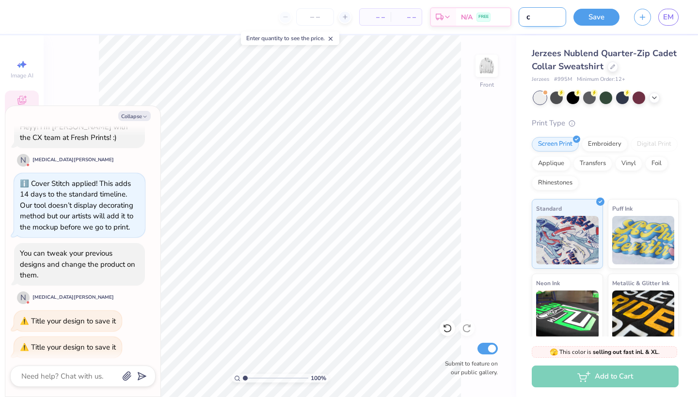
type textarea "x"
type input "car"
type textarea "x"
type input "car"
type textarea "x"
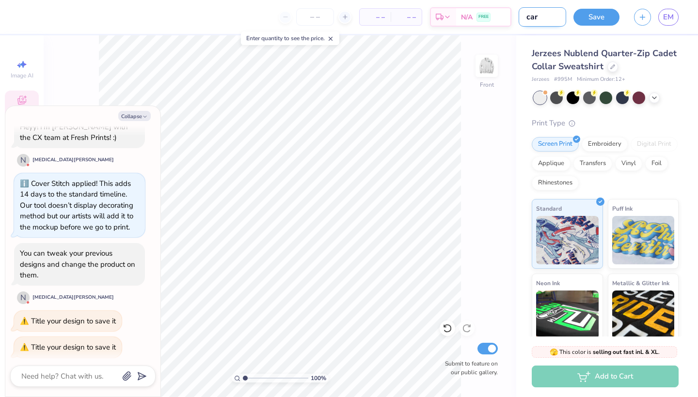
type input "car c"
type textarea "x"
type input "car cl"
type textarea "x"
type input "car clu"
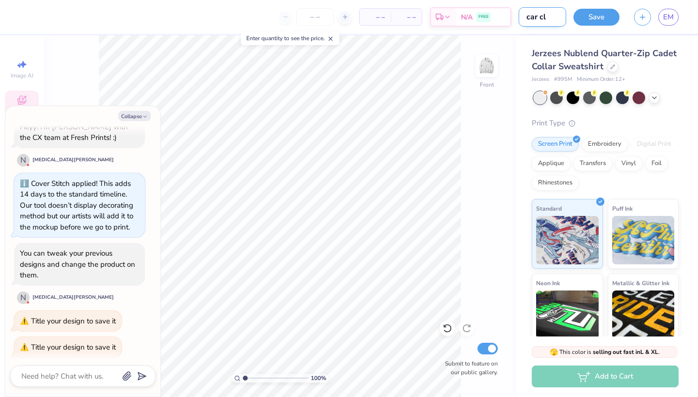
type textarea "x"
type input "car club"
type textarea "x"
type input "car club"
type textarea "x"
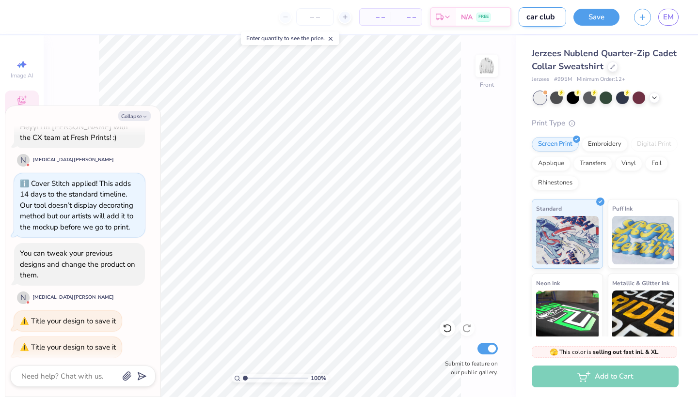
type input "car club h"
type textarea "x"
type input "car club ho"
type textarea "x"
type input "car club hoo"
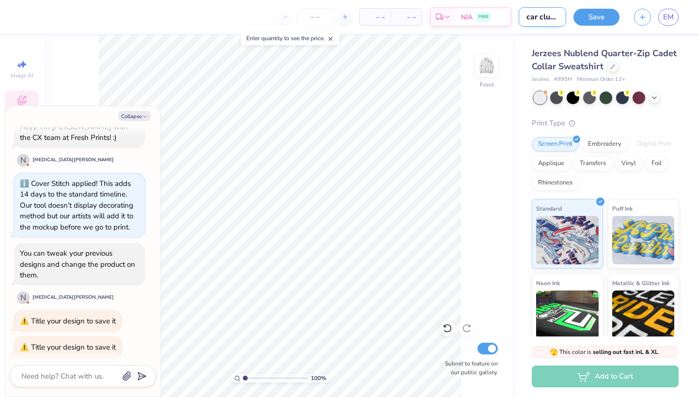
type textarea "x"
type input "car club hood"
type textarea "x"
type input "car club hoodi"
type textarea "x"
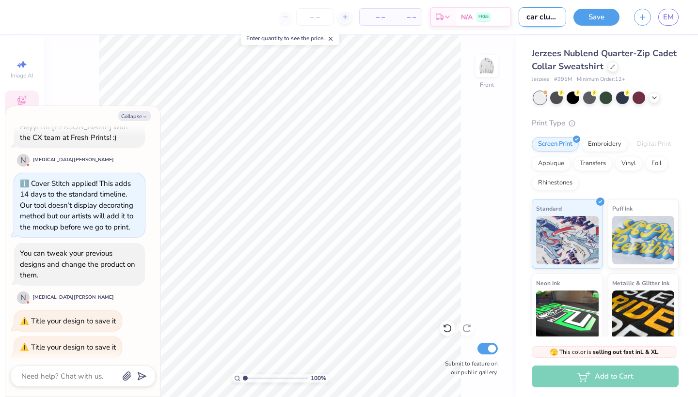
type input "car club hoodie"
type textarea "x"
type input "car club hoodie"
click at [590, 17] on button "Save" at bounding box center [596, 15] width 46 height 17
click at [597, 17] on div "Save" at bounding box center [596, 17] width 46 height 17
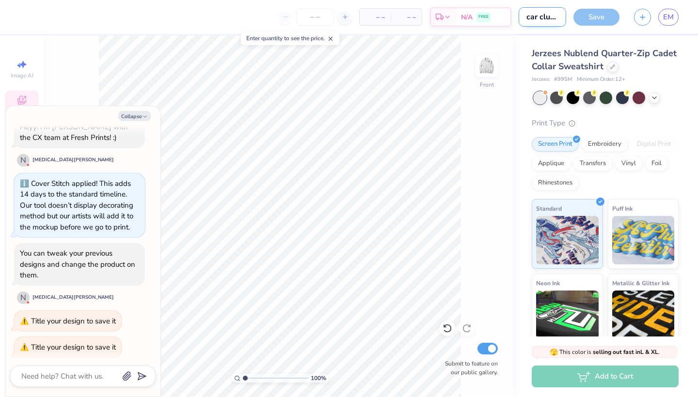
click at [548, 22] on input "car club hoodie" at bounding box center [542, 16] width 47 height 19
click at [591, 14] on div "Save" at bounding box center [596, 17] width 46 height 17
click at [594, 39] on div "Jerzees Nublend Quarter-Zip Cadet Collar Sweatshirt Jerzees # 995M Minimum Orde…" at bounding box center [607, 226] width 182 height 383
click at [317, 17] on input "number" at bounding box center [315, 16] width 38 height 17
type input "15"
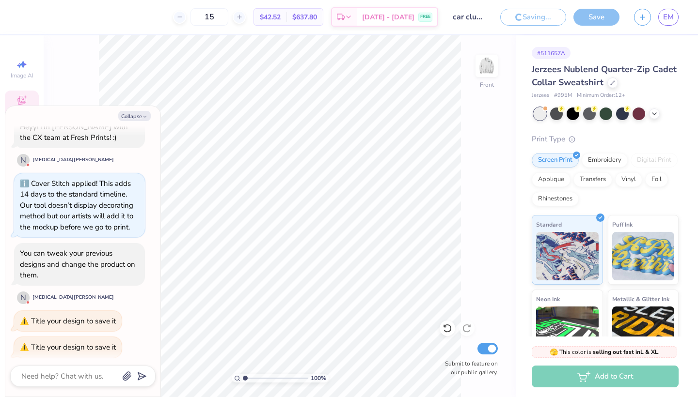
type textarea "x"
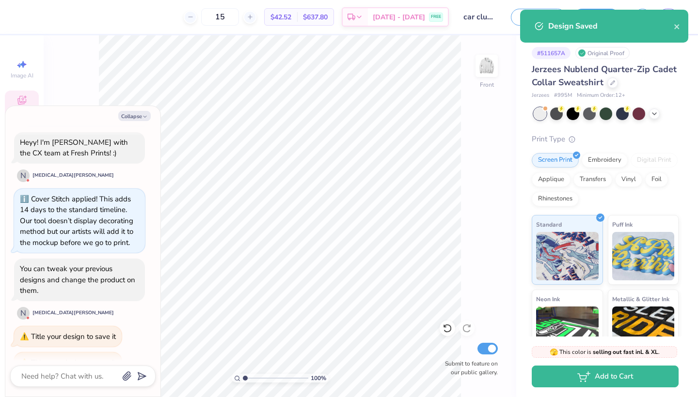
type input "15"
click at [676, 24] on icon "close" at bounding box center [677, 27] width 7 height 8
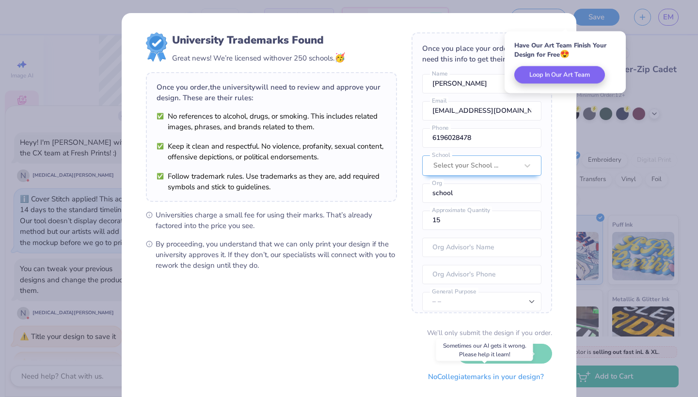
click at [484, 379] on button "No Collegiate marks in your design?" at bounding box center [486, 377] width 132 height 20
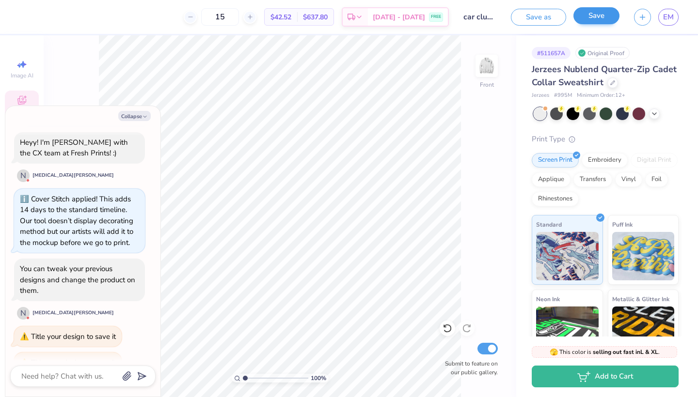
click at [601, 16] on button "Save" at bounding box center [596, 15] width 46 height 17
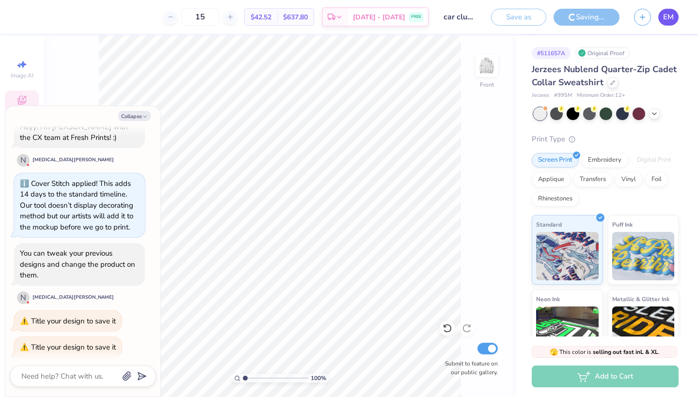
click at [667, 17] on span "EM" at bounding box center [668, 17] width 11 height 11
type textarea "x"
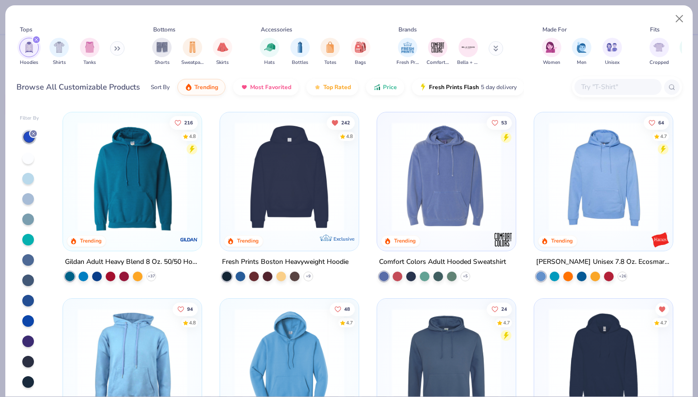
click at [36, 40] on icon "filter for Hoodies" at bounding box center [36, 39] width 3 height 3
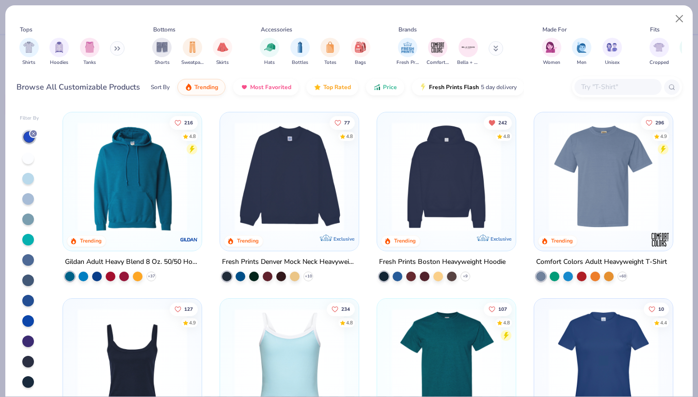
click at [116, 49] on icon at bounding box center [115, 48] width 1 height 3
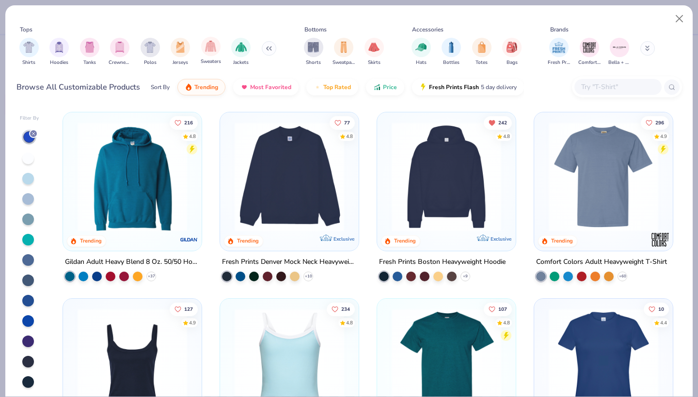
click at [214, 58] on span "Sweaters" at bounding box center [211, 61] width 20 height 7
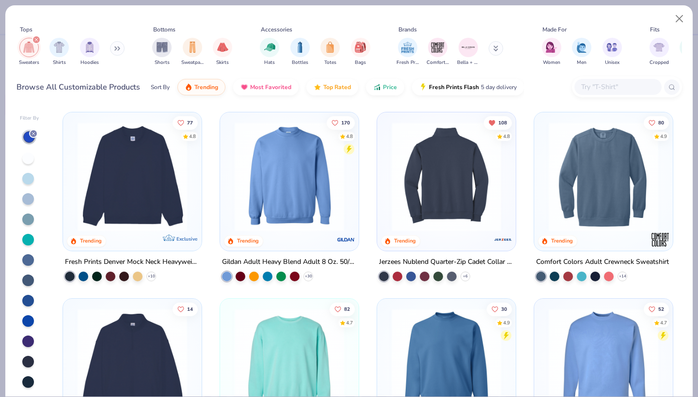
click at [387, 212] on img at bounding box center [327, 177] width 119 height 110
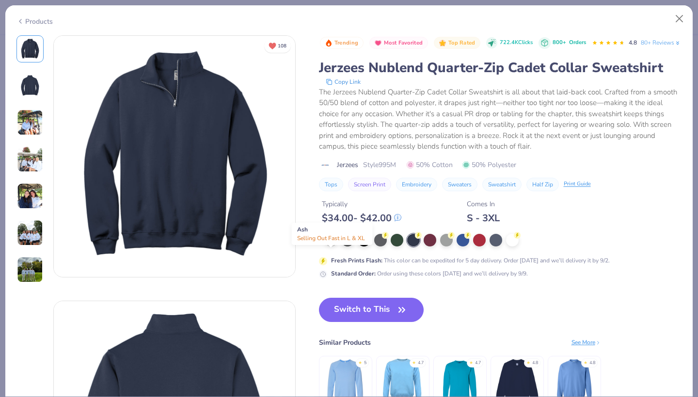
click at [333, 246] on div at bounding box center [331, 239] width 13 height 13
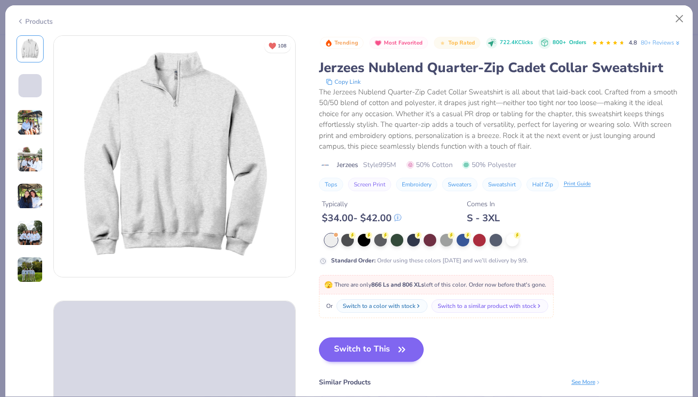
click at [366, 362] on button "Switch to This" at bounding box center [371, 350] width 105 height 24
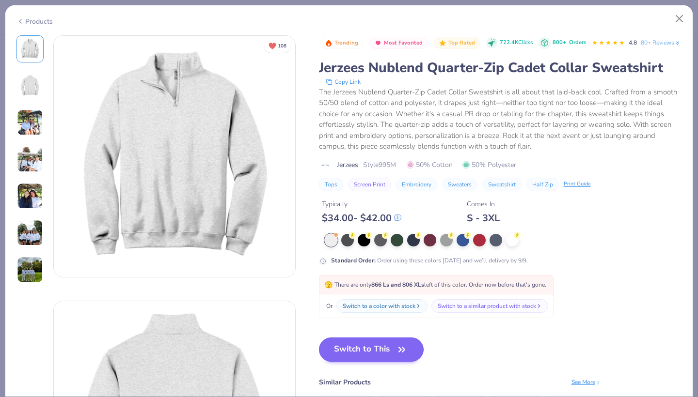
scroll to position [86, 0]
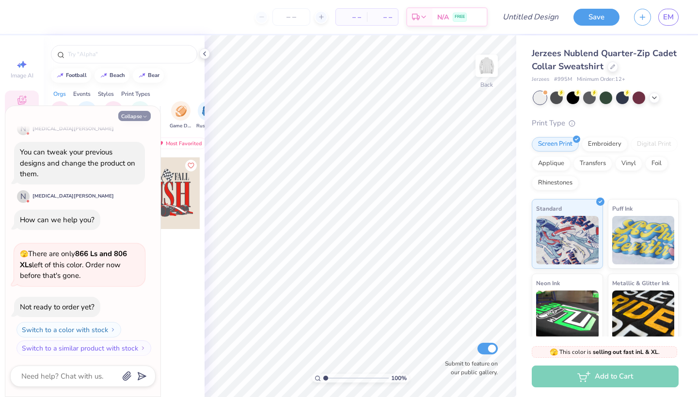
click at [138, 115] on button "Collapse" at bounding box center [134, 116] width 32 height 10
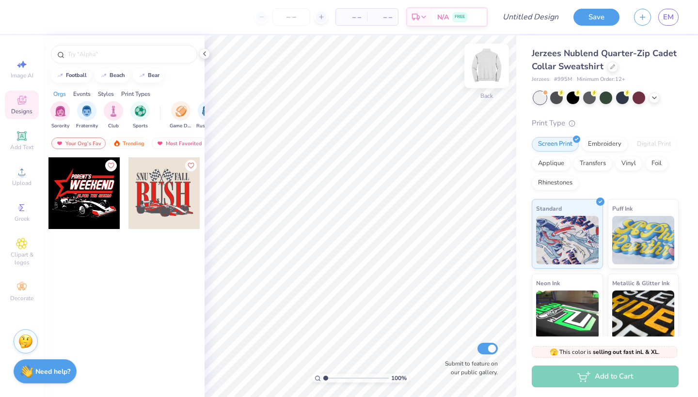
click at [483, 73] on img at bounding box center [486, 66] width 39 height 39
click at [483, 73] on img at bounding box center [486, 65] width 19 height 19
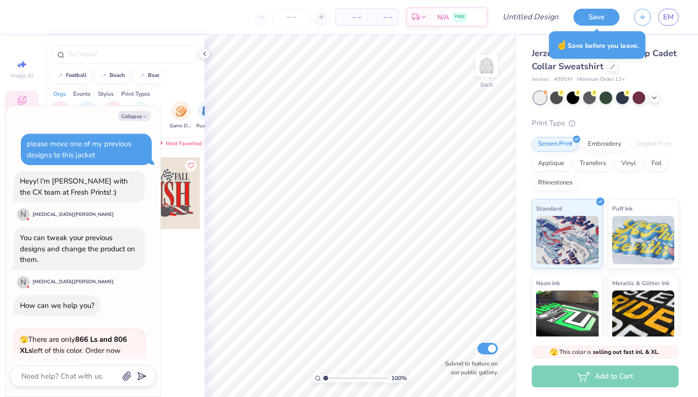
type textarea "x"
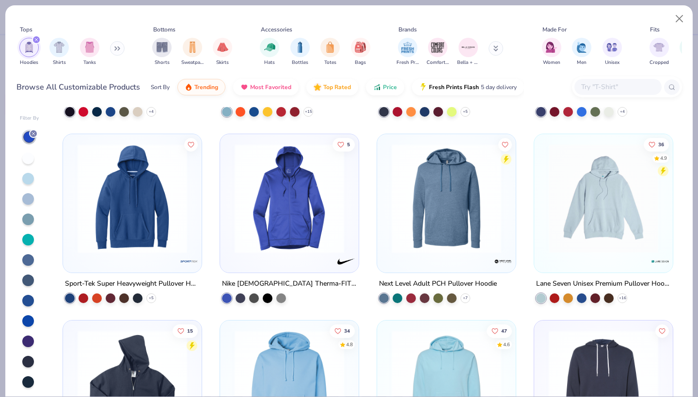
scroll to position [1478, 0]
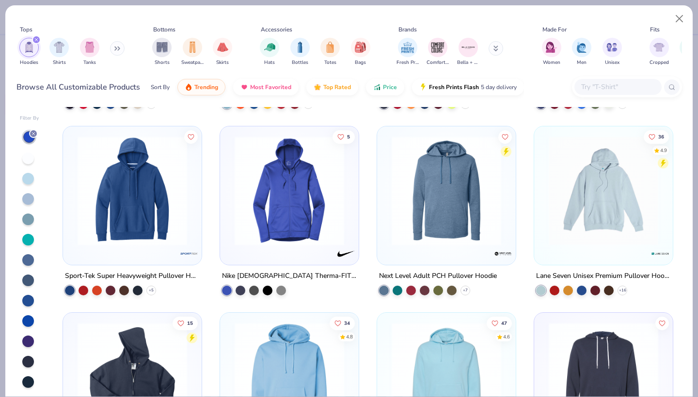
click at [35, 38] on icon "filter for Hoodies" at bounding box center [36, 39] width 3 height 3
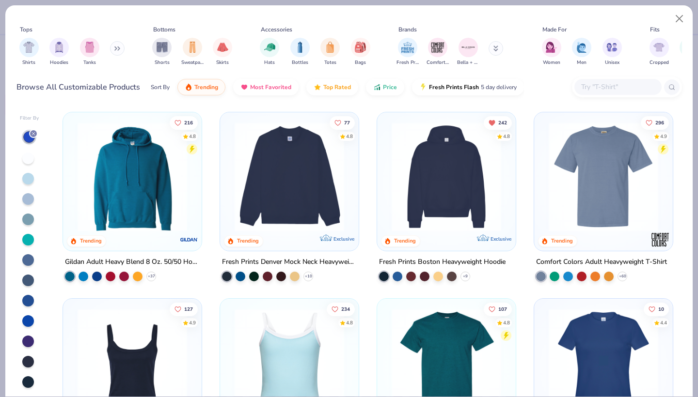
click at [117, 48] on icon at bounding box center [117, 48] width 6 height 5
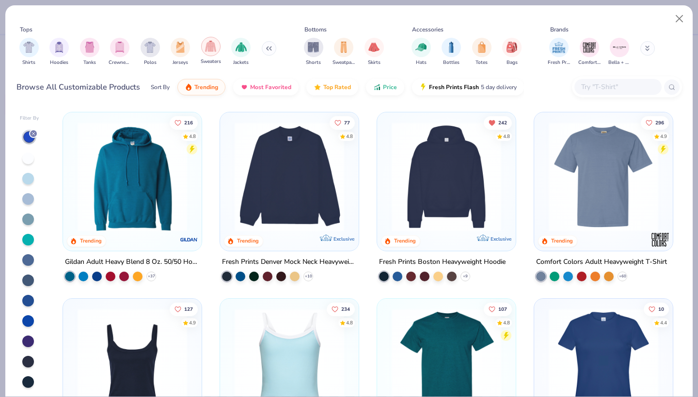
click at [210, 53] on div "filter for Sweaters" at bounding box center [210, 46] width 19 height 19
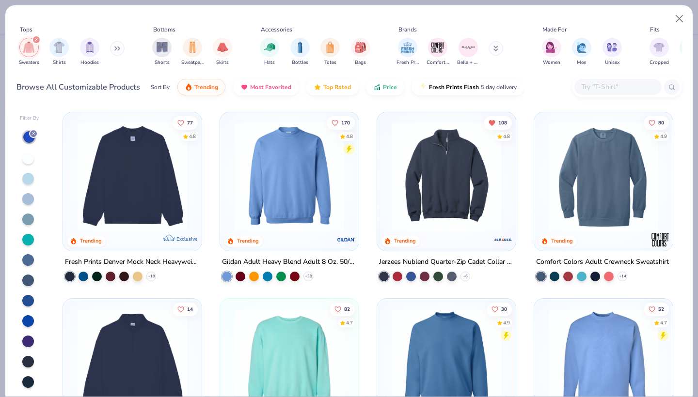
click at [437, 205] on img at bounding box center [446, 177] width 119 height 110
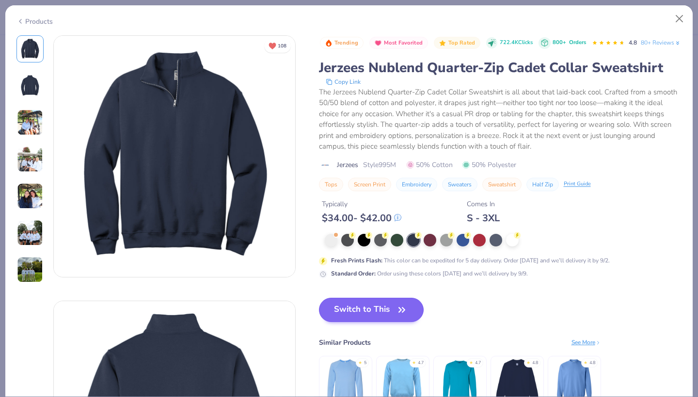
click at [394, 322] on button "Switch to This" at bounding box center [371, 310] width 105 height 24
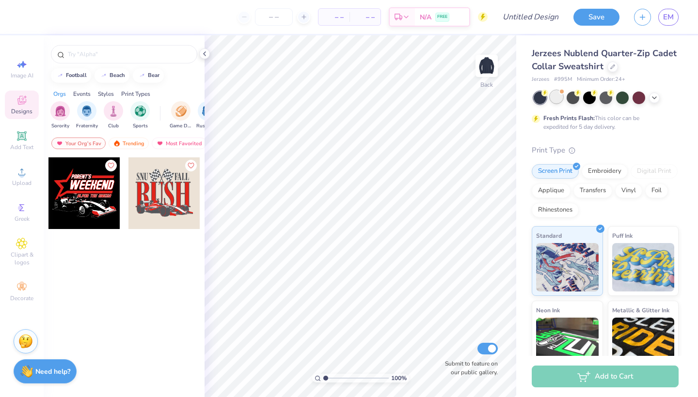
click at [558, 97] on div at bounding box center [556, 97] width 13 height 13
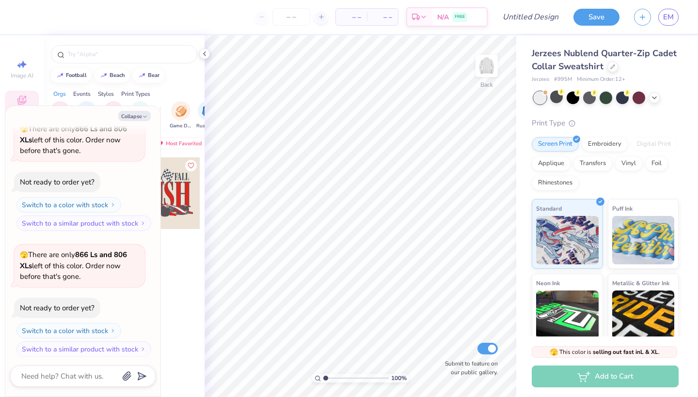
scroll to position [267, 0]
click at [142, 116] on icon "button" at bounding box center [145, 117] width 6 height 6
type textarea "x"
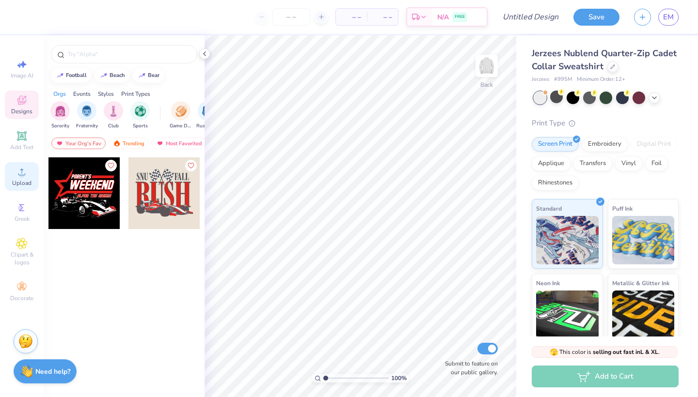
click at [23, 177] on circle at bounding box center [21, 175] width 5 height 5
click at [671, 19] on span "EM" at bounding box center [668, 17] width 11 height 11
